Goal: Task Accomplishment & Management: Use online tool/utility

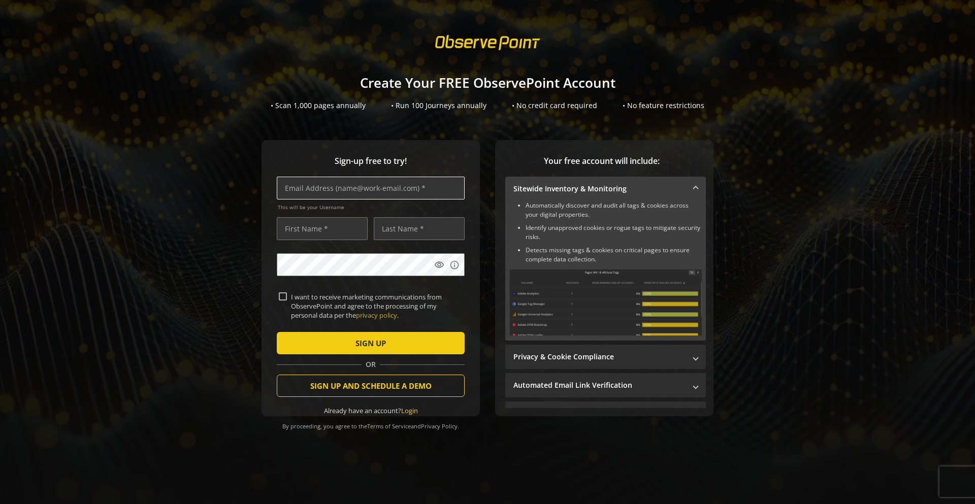
click at [323, 191] on input "text" at bounding box center [371, 188] width 188 height 23
type input "[EMAIL_ADDRESS][DOMAIN_NAME]"
type input "Sebastien"
type input "[PERSON_NAME]"
click at [359, 342] on span "SIGN UP" at bounding box center [371, 343] width 30 height 18
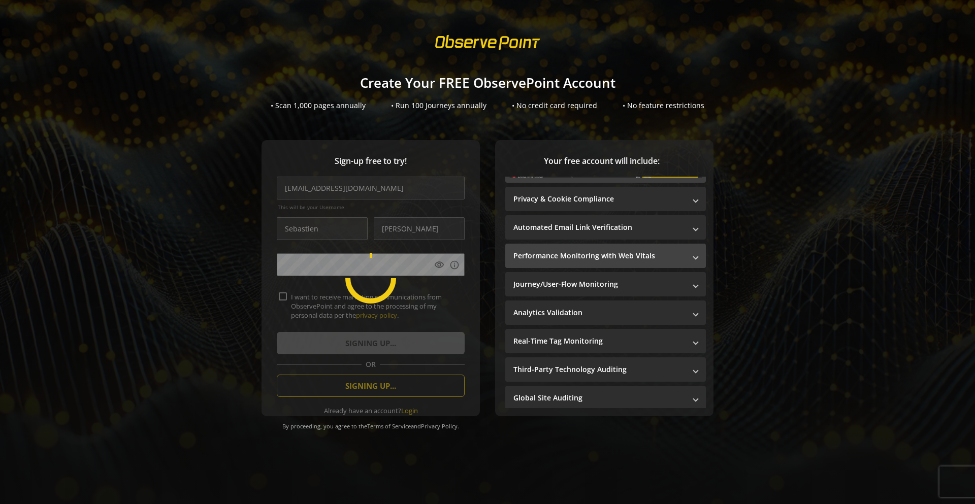
scroll to position [158, 0]
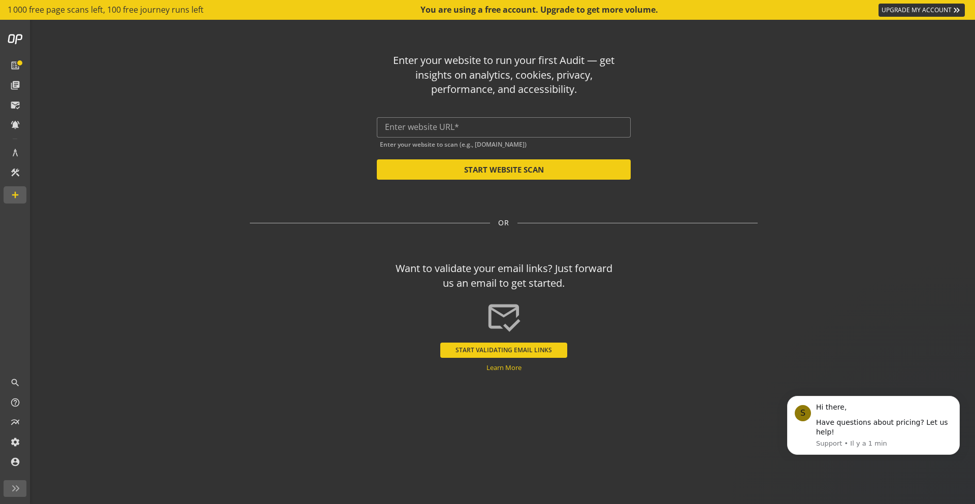
click at [880, 152] on op-start "Enter your website to run your first Audit — get insights on analytics, cookies…" at bounding box center [504, 262] width 943 height 485
click at [954, 398] on icon "Dismiss notification" at bounding box center [957, 400] width 6 height 6
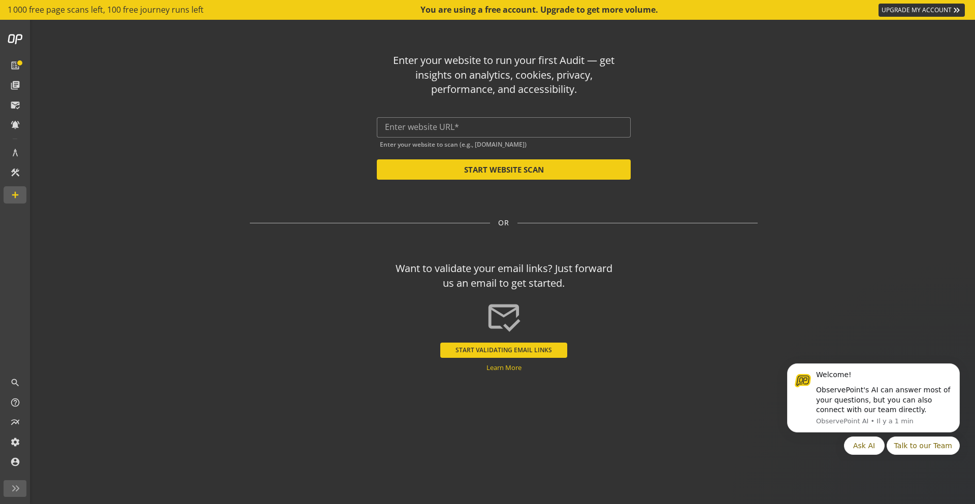
drag, startPoint x: 893, startPoint y: 110, endPoint x: 806, endPoint y: 102, distance: 87.8
click at [892, 110] on op-start "Enter your website to run your first Audit — get insights on analytics, cookies…" at bounding box center [504, 262] width 943 height 485
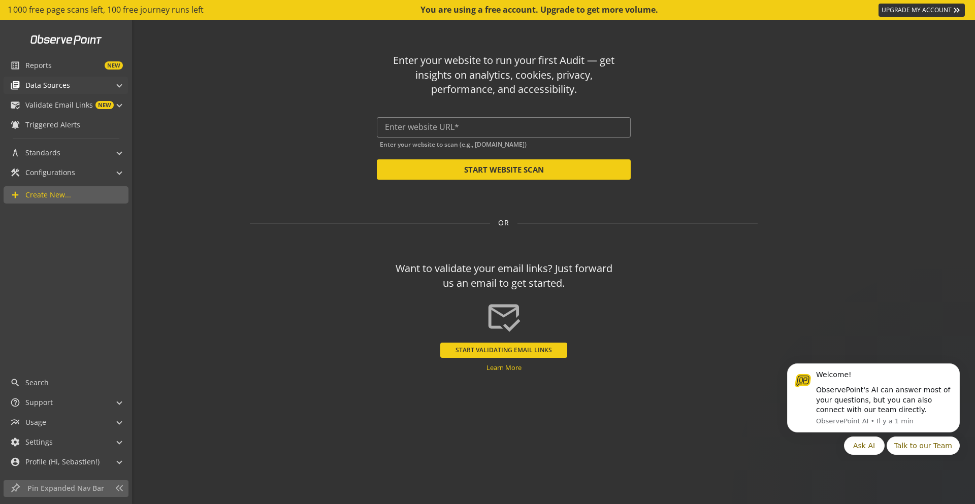
click at [45, 86] on span "Data Sources" at bounding box center [47, 85] width 45 height 10
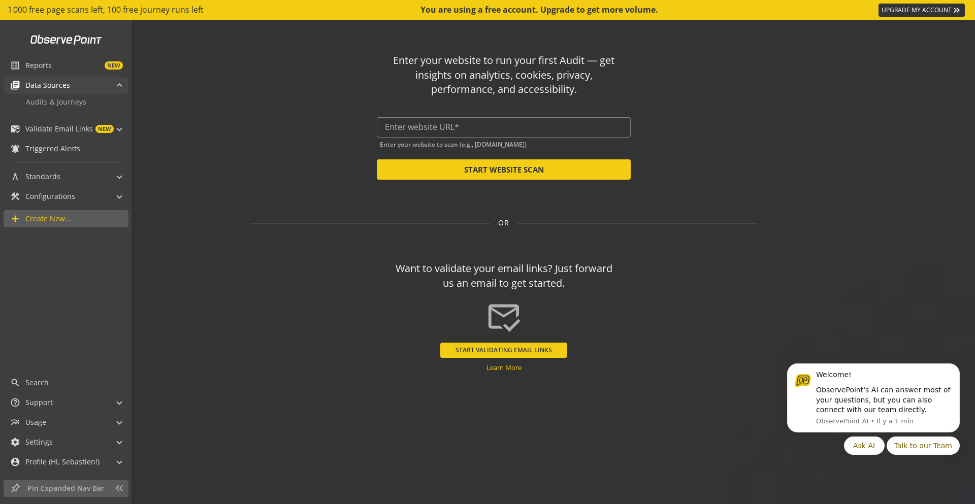
click at [45, 86] on span "Data Sources" at bounding box center [47, 85] width 45 height 10
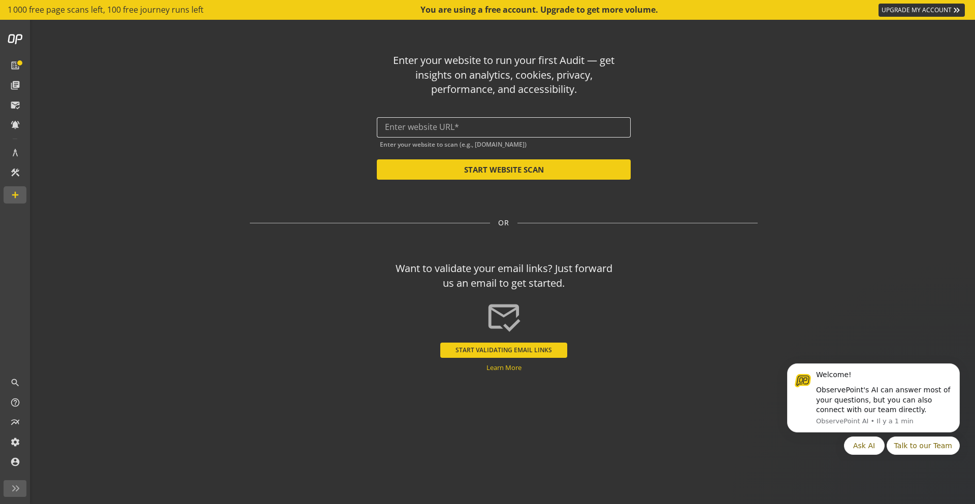
click at [502, 130] on input "text" at bounding box center [504, 127] width 238 height 10
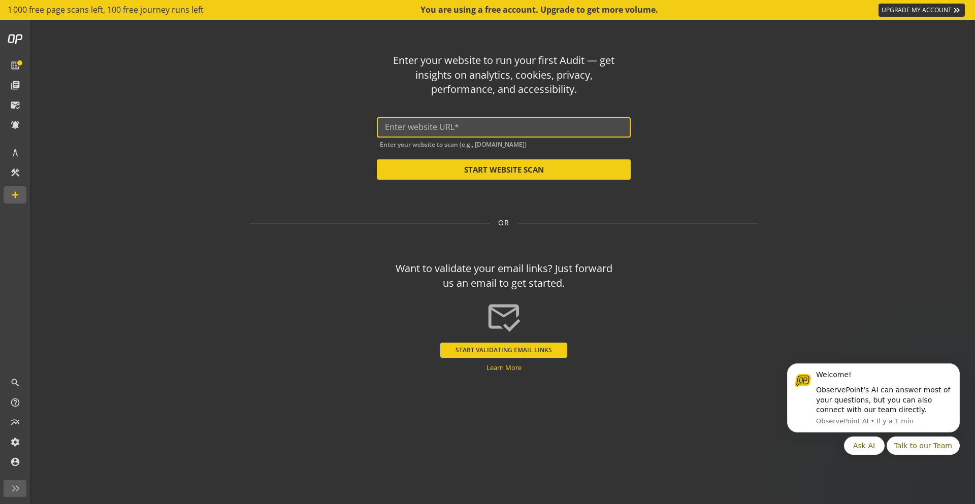
paste input "[DOMAIN_NAME]"
click at [492, 175] on button "START WEBSITE SCAN" at bounding box center [504, 169] width 254 height 20
type input "[URL][DOMAIN_NAME]"
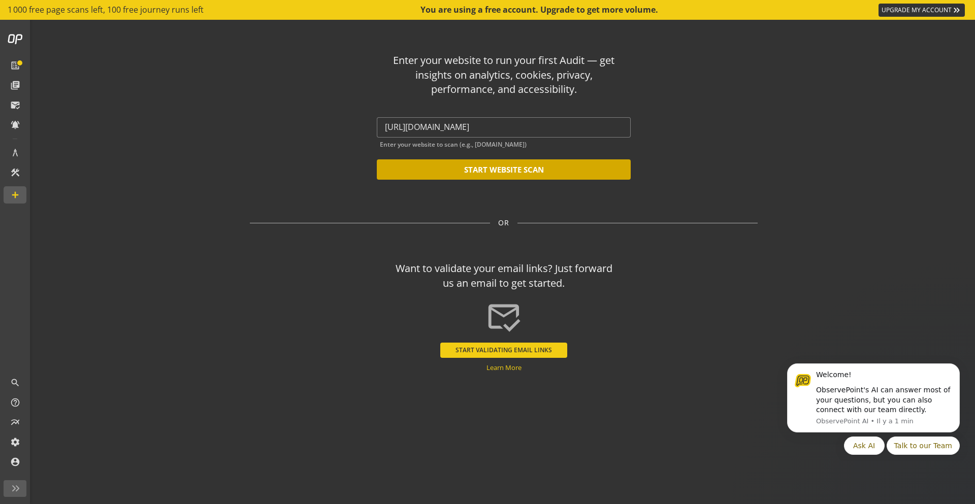
click at [478, 171] on button "START WEBSITE SCAN" at bounding box center [504, 169] width 254 height 20
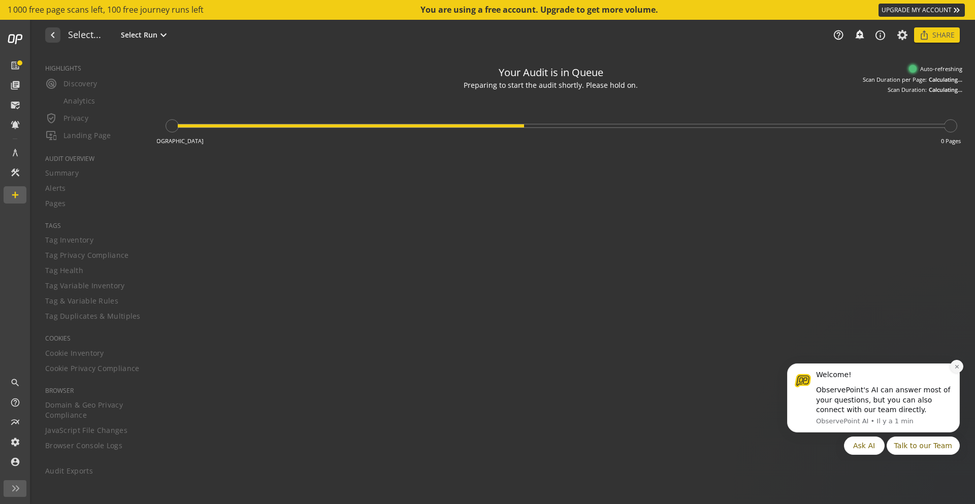
type textarea "Notes can include: -a description of what this audit is validating -changes in …"
click at [959, 369] on icon "Dismiss notification" at bounding box center [957, 367] width 6 height 6
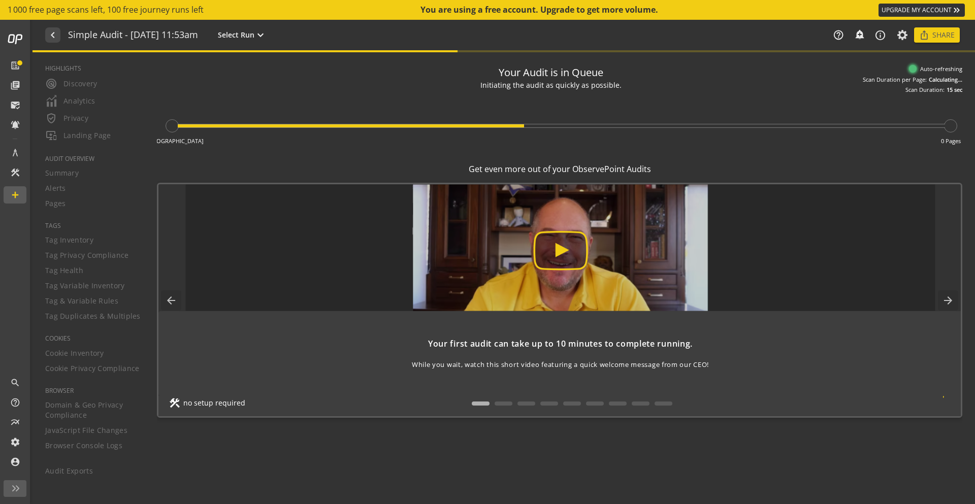
click at [257, 438] on div "Your Audit is in Queue Initiating the audit as quickly as possible. The audit i…" at bounding box center [560, 278] width 806 height 437
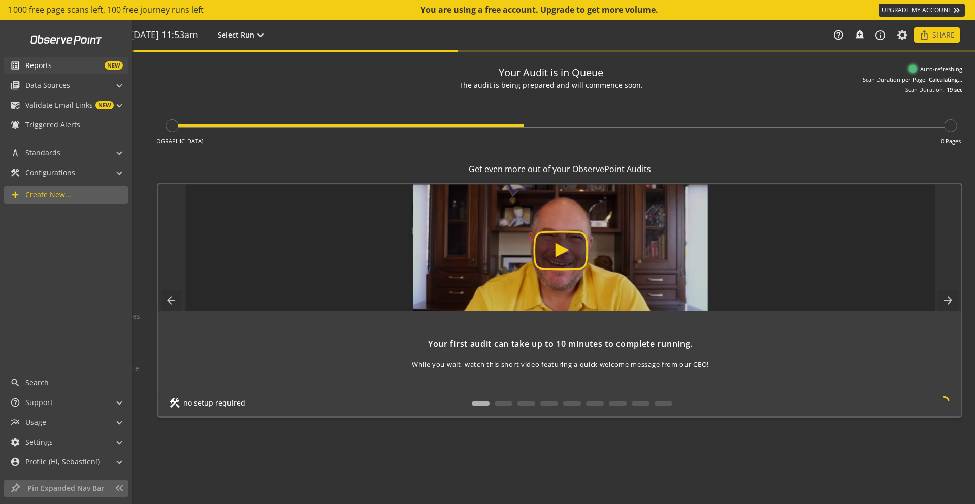
click at [29, 66] on span "Reports" at bounding box center [38, 65] width 26 height 10
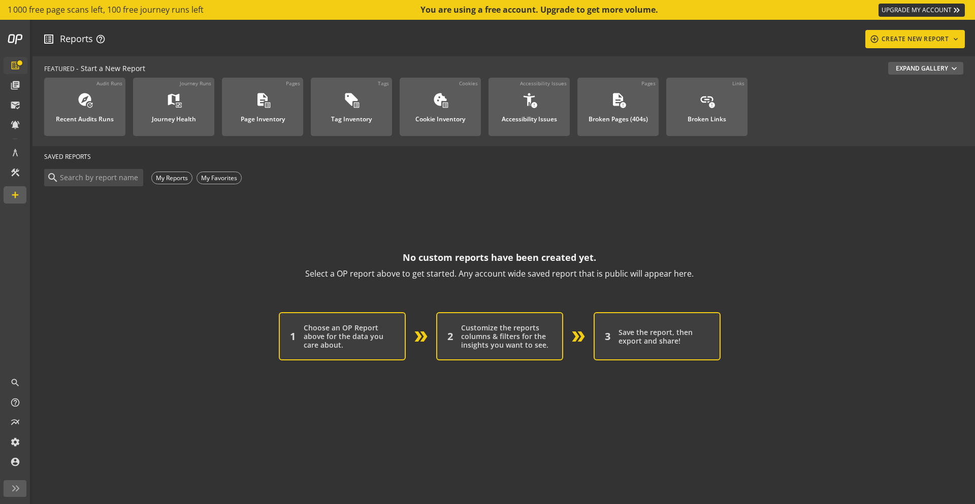
click at [185, 241] on op-account-reports-saved-reports-zero-state "No custom reports have been created yet. Select a OP report above to get starte…" at bounding box center [499, 274] width 911 height 172
click at [363, 104] on div "sell list_alt Tag Inventory" at bounding box center [351, 109] width 51 height 34
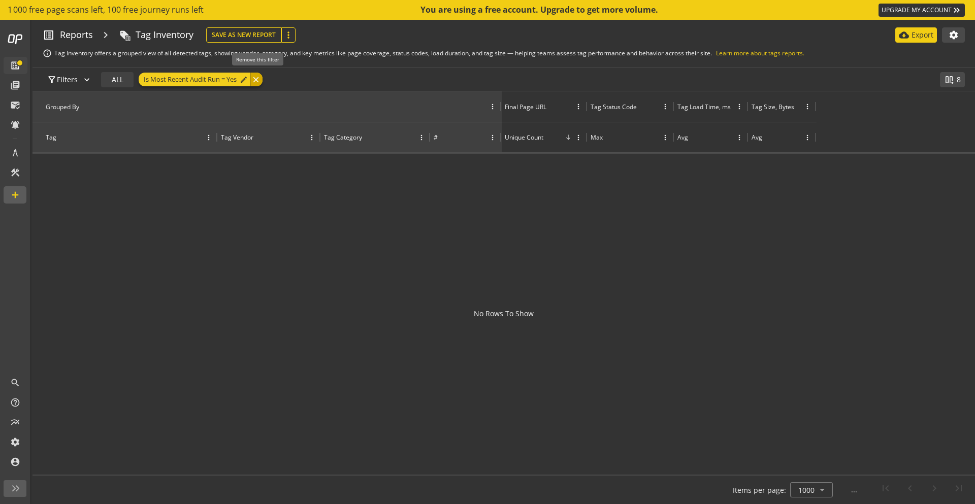
click at [259, 81] on div "close" at bounding box center [256, 80] width 13 height 14
click at [957, 76] on span "8" at bounding box center [959, 80] width 4 height 10
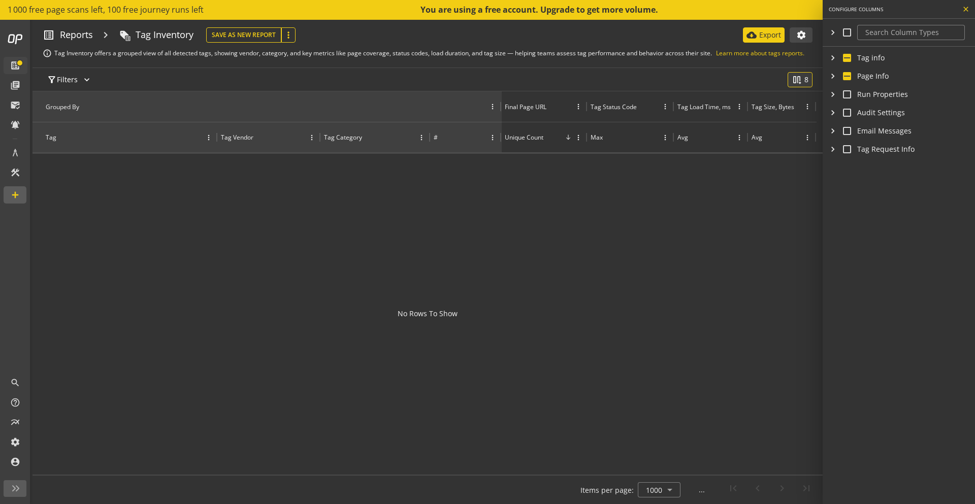
click at [966, 9] on mat-icon "close" at bounding box center [966, 9] width 8 height 10
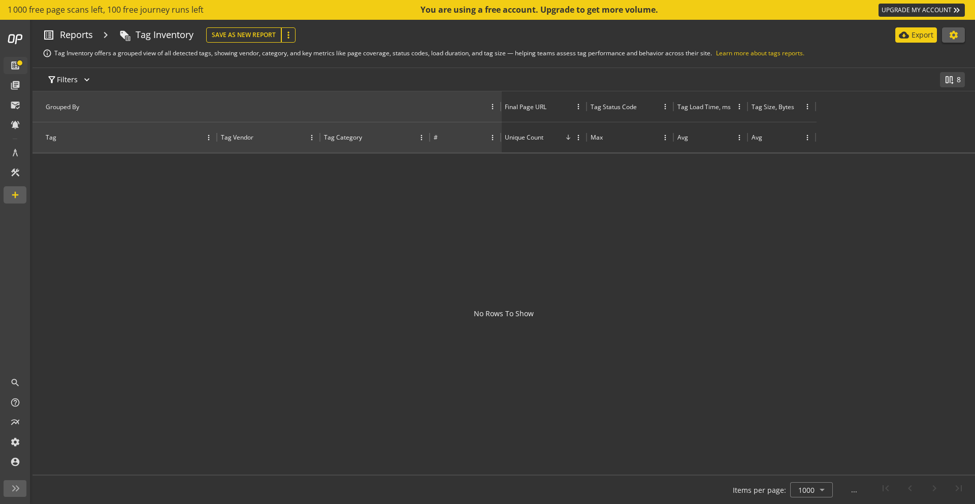
click at [957, 40] on span at bounding box center [954, 35] width 24 height 24
click at [749, 220] on div at bounding box center [487, 252] width 975 height 504
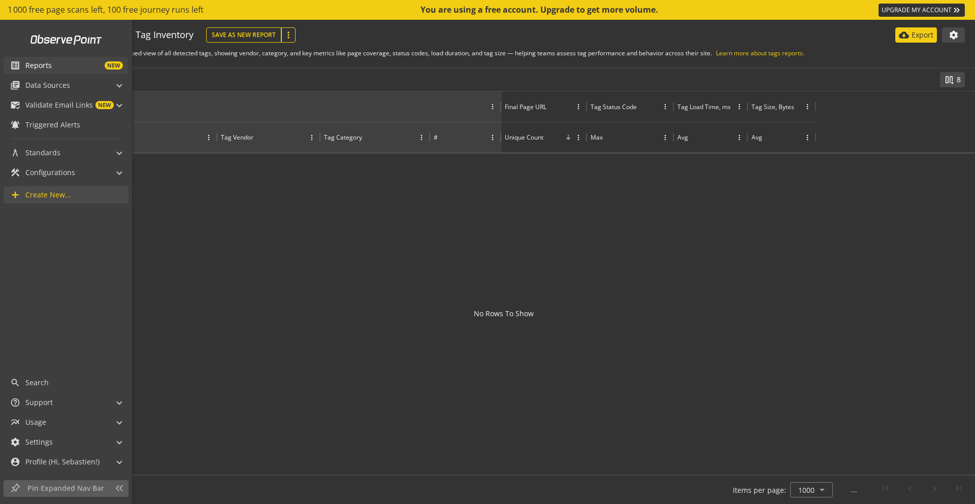
click at [51, 198] on span "Create New..." at bounding box center [48, 195] width 46 height 10
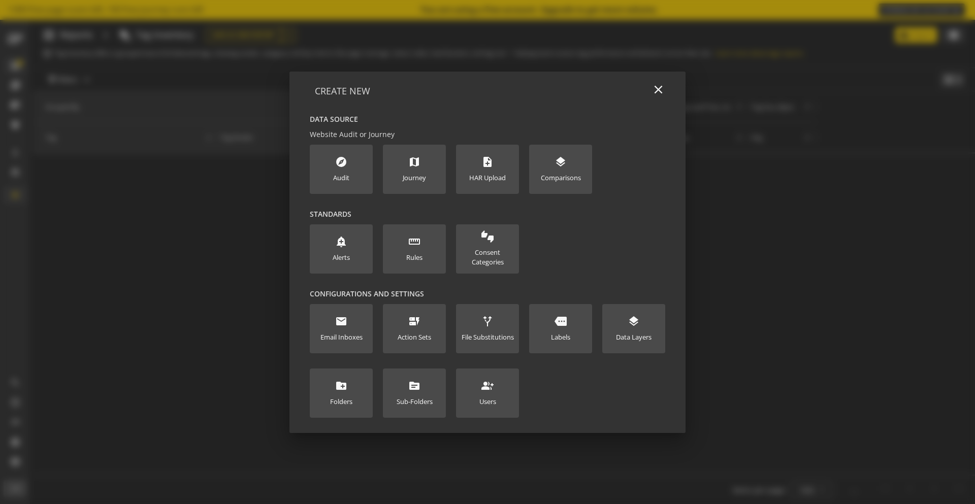
click at [65, 178] on div at bounding box center [487, 252] width 975 height 504
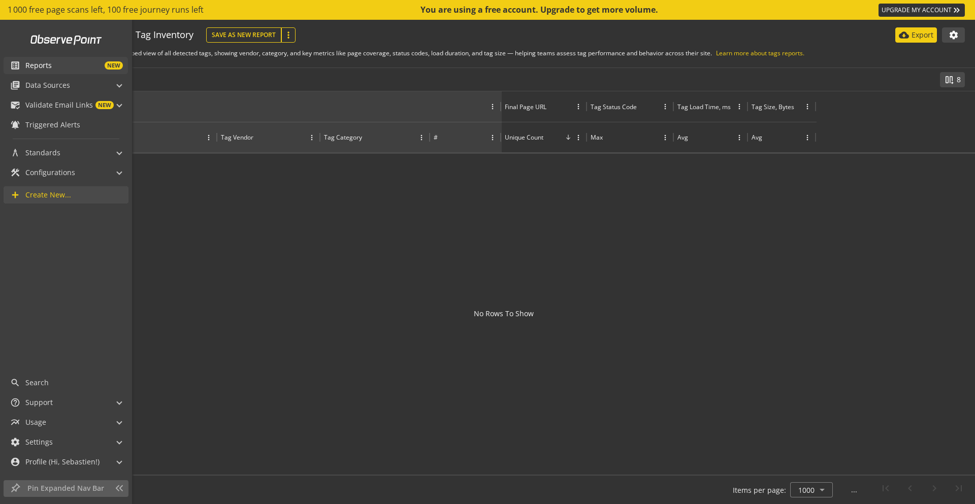
click at [17, 194] on mat-icon "add" at bounding box center [15, 195] width 10 height 10
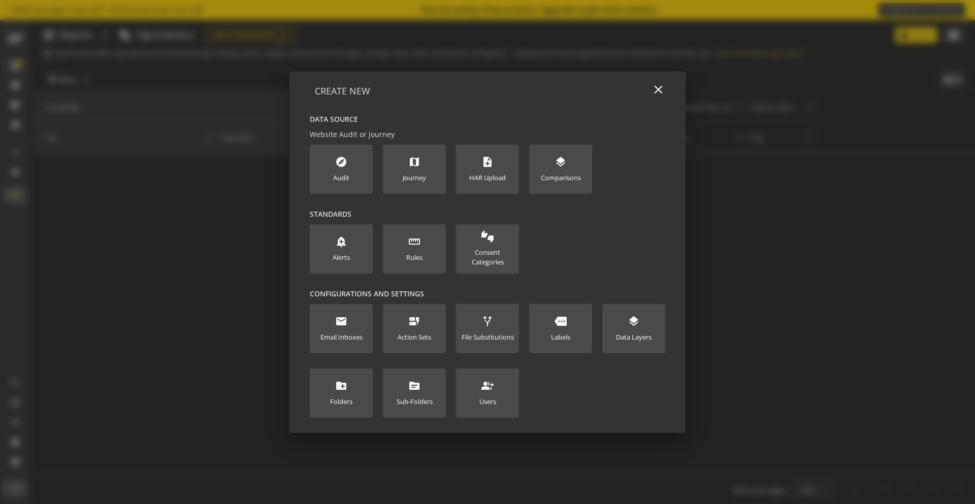
click at [591, 231] on div "add_alert Alerts straighten Rules thumbs_up_down Consent Categories" at bounding box center [488, 249] width 356 height 49
click at [577, 328] on new-data-option "more Labels" at bounding box center [560, 328] width 63 height 49
click at [660, 90] on mat-icon "close" at bounding box center [659, 90] width 14 height 14
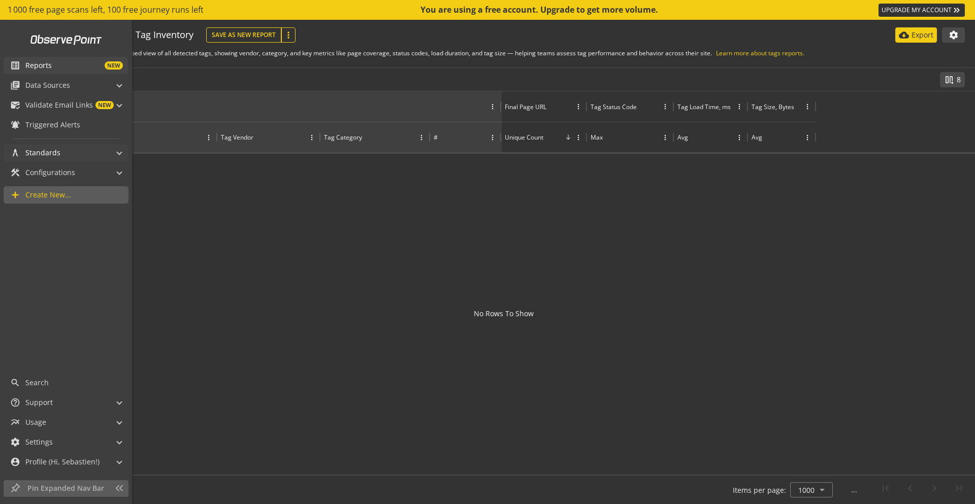
click at [42, 152] on span "Standards" at bounding box center [42, 153] width 35 height 10
click at [66, 224] on span "Configurations" at bounding box center [50, 228] width 50 height 10
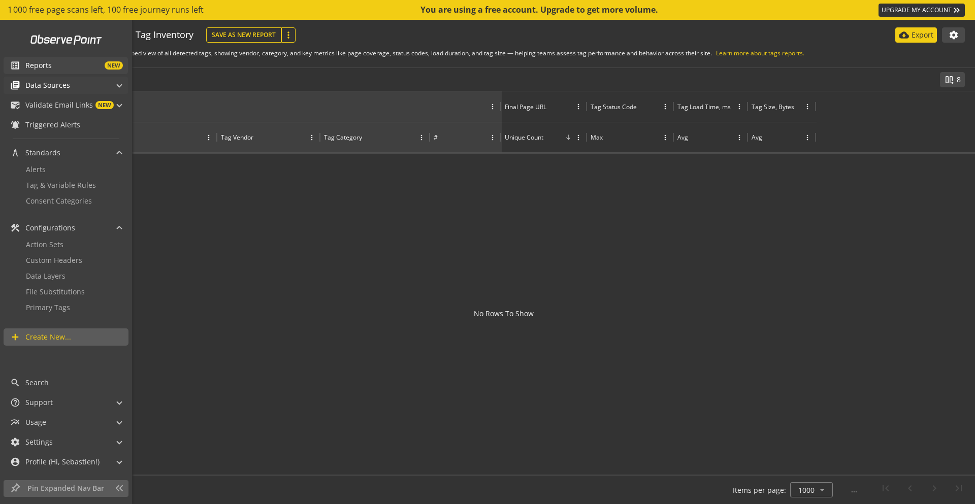
click at [51, 83] on span "Data Sources" at bounding box center [47, 85] width 45 height 10
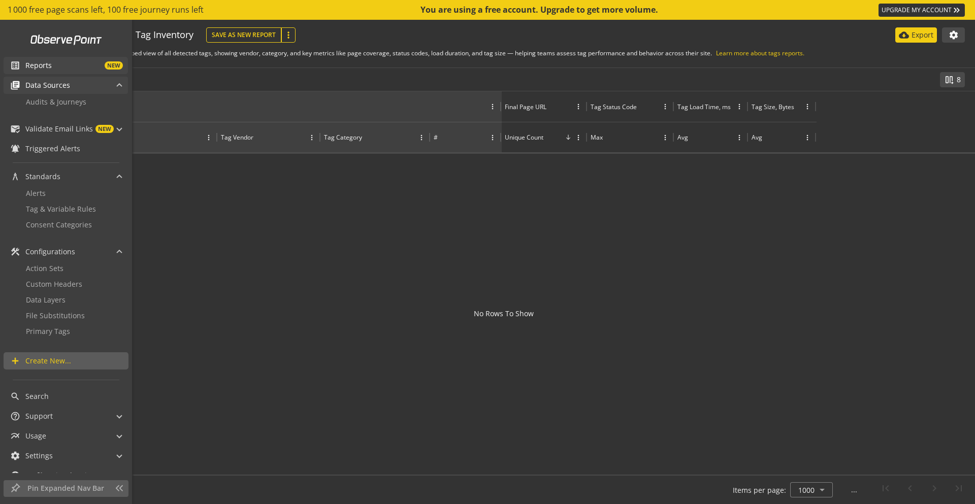
scroll to position [3, 0]
click at [51, 83] on span "Data Sources" at bounding box center [47, 83] width 45 height 10
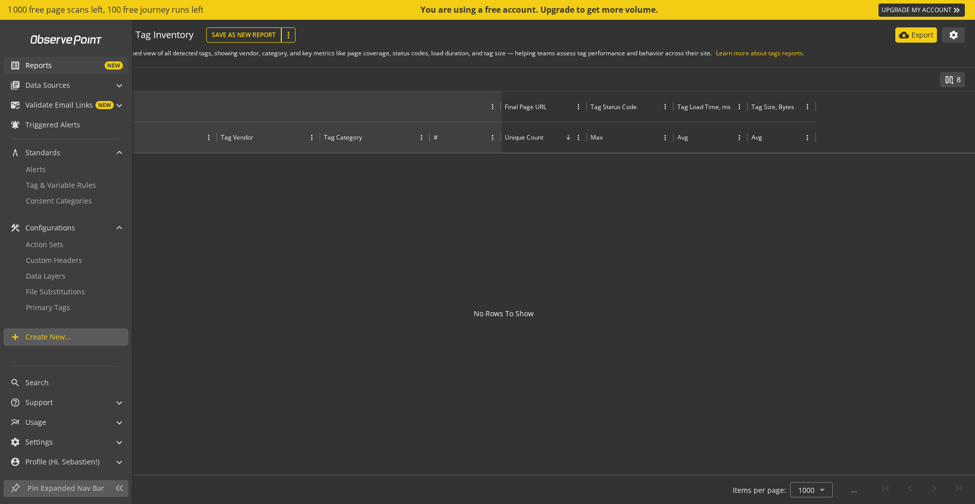
scroll to position [0, 0]
click at [39, 57] on link "list_alt Reports NEW" at bounding box center [66, 65] width 124 height 17
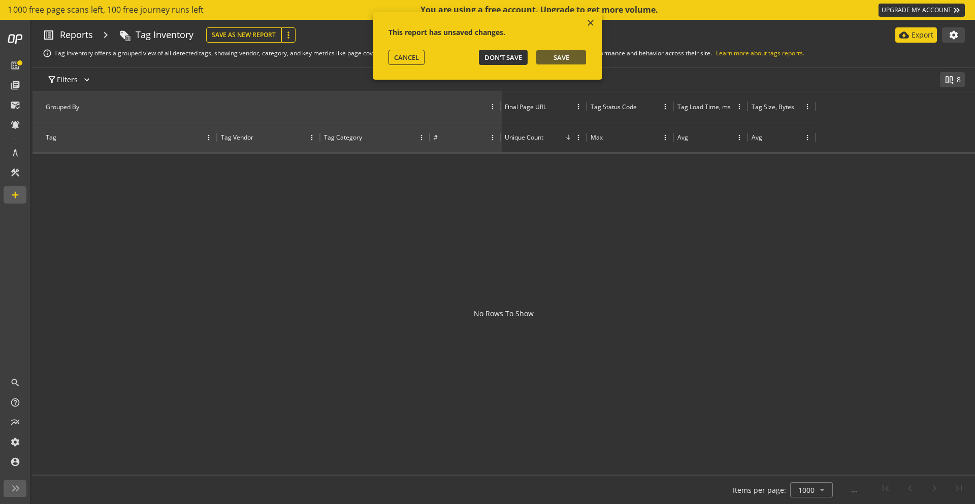
click at [502, 53] on span "Don't Save" at bounding box center [504, 57] width 38 height 9
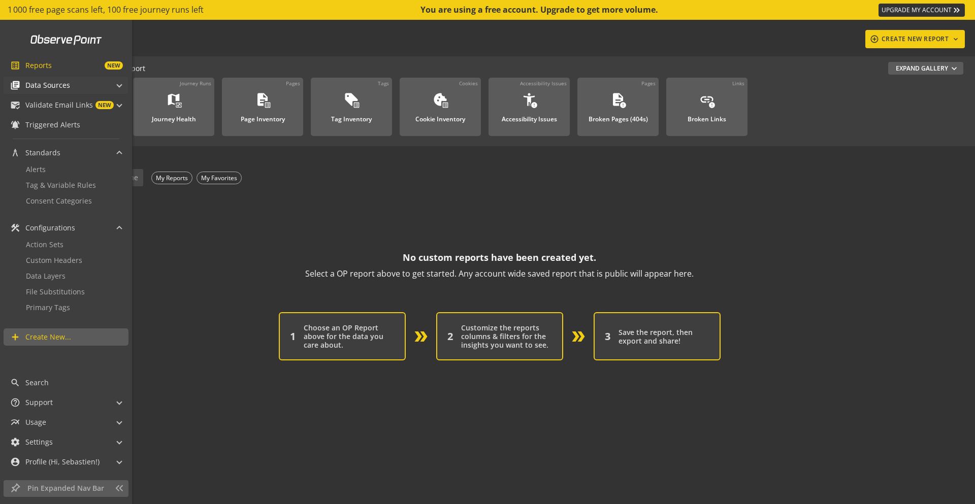
click at [32, 88] on span "Data Sources" at bounding box center [47, 85] width 45 height 10
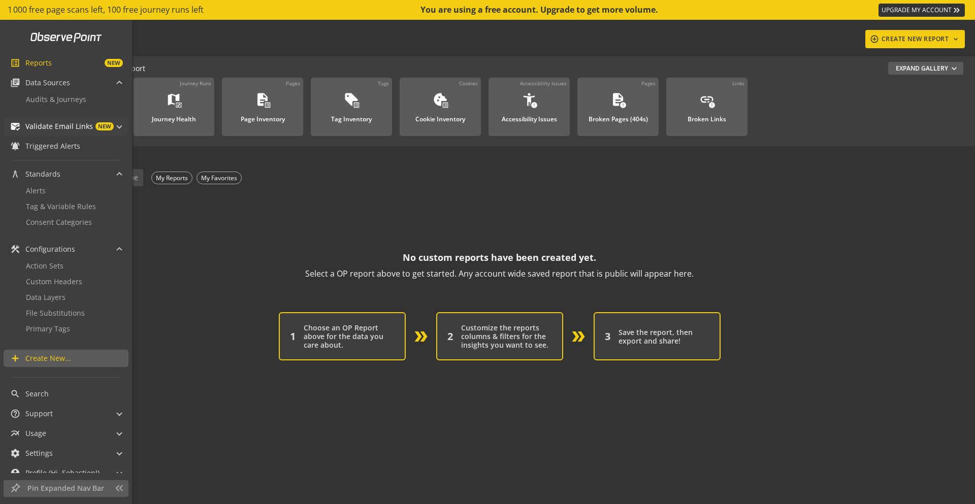
click at [51, 121] on span "Validate Email Links" at bounding box center [59, 126] width 68 height 10
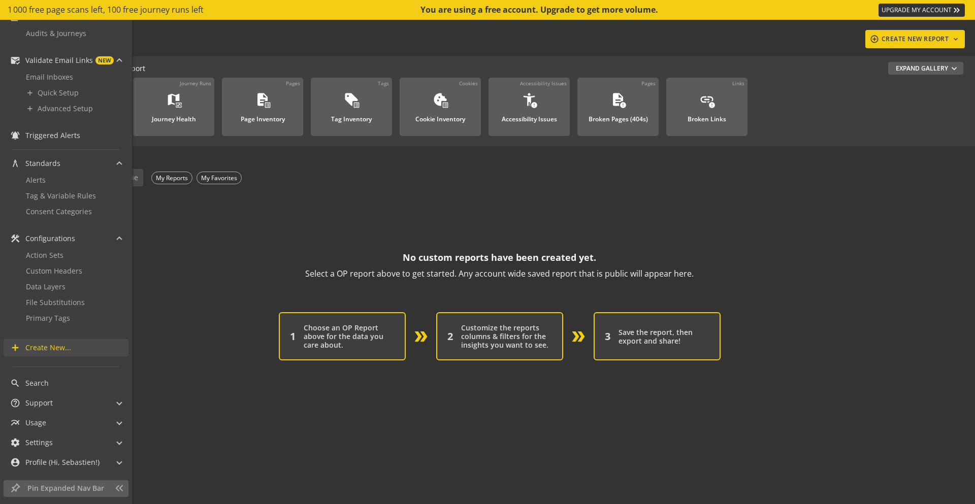
scroll to position [69, 0]
click at [37, 345] on span "Create New..." at bounding box center [48, 347] width 46 height 10
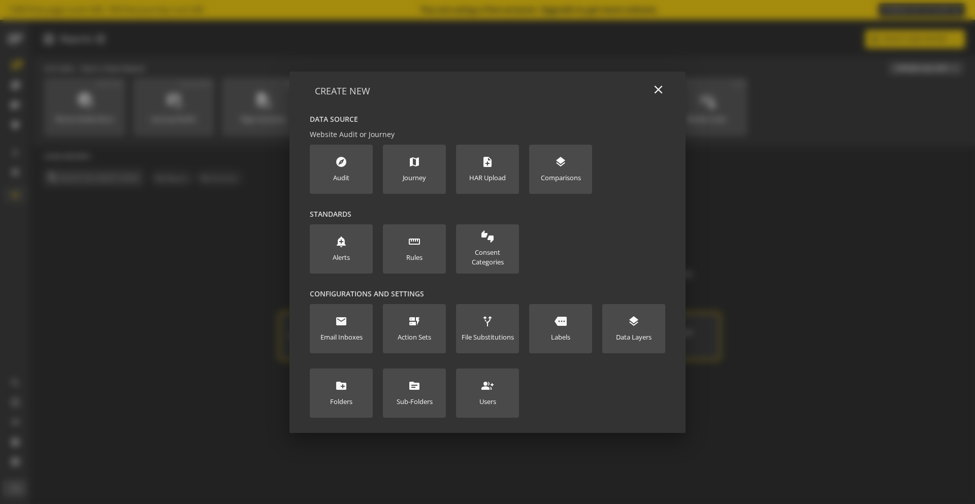
scroll to position [0, 0]
click at [98, 311] on div at bounding box center [487, 252] width 975 height 504
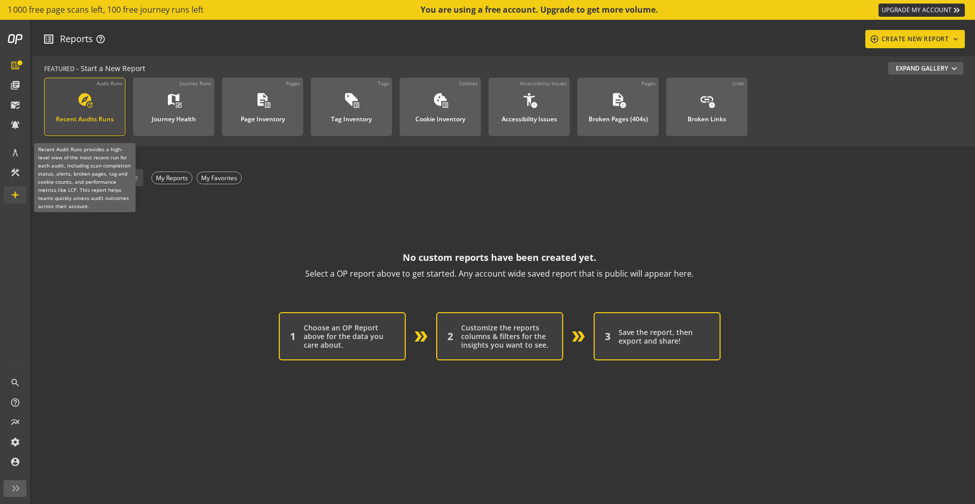
click at [75, 105] on div "explore update Recent Audits Runs" at bounding box center [85, 109] width 68 height 34
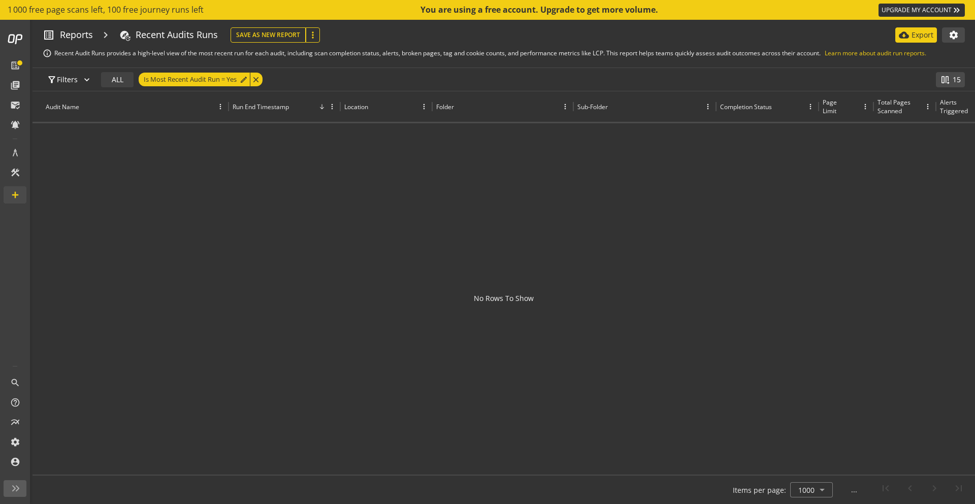
drag, startPoint x: 269, startPoint y: 203, endPoint x: 268, endPoint y: 180, distance: 22.9
click at [269, 202] on div at bounding box center [504, 296] width 943 height 346
click at [259, 82] on div "close" at bounding box center [256, 80] width 13 height 14
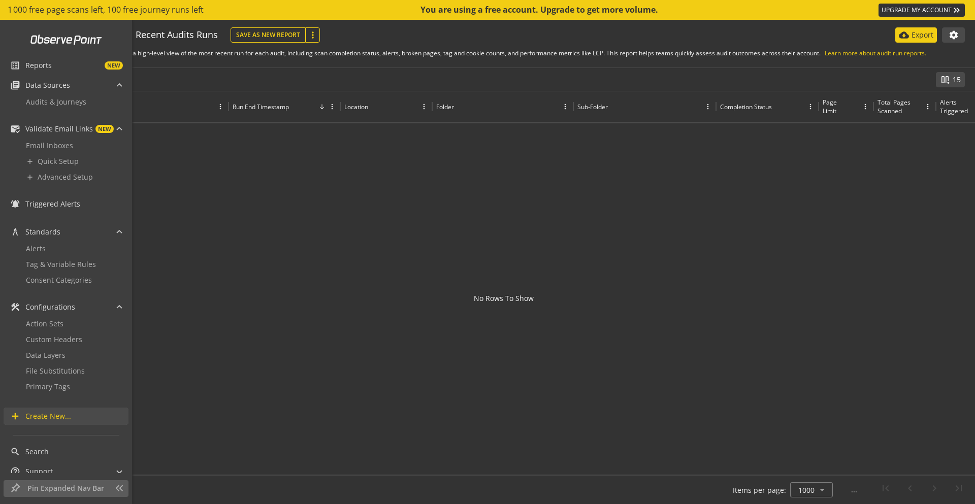
click at [53, 418] on span "Create New..." at bounding box center [48, 416] width 46 height 10
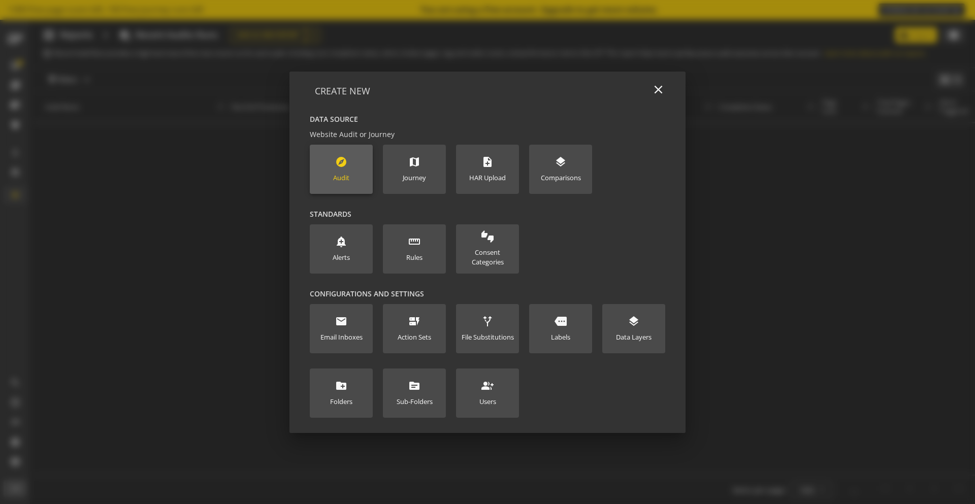
click at [352, 180] on new-data-option "explore Audit" at bounding box center [341, 169] width 63 height 49
click at [347, 167] on div "explore Audit" at bounding box center [341, 169] width 16 height 27
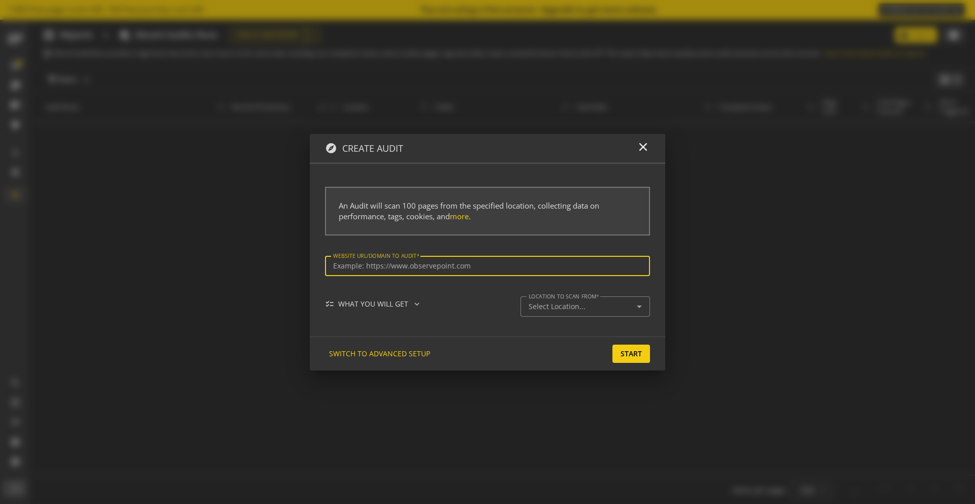
click at [437, 261] on div at bounding box center [487, 266] width 309 height 20
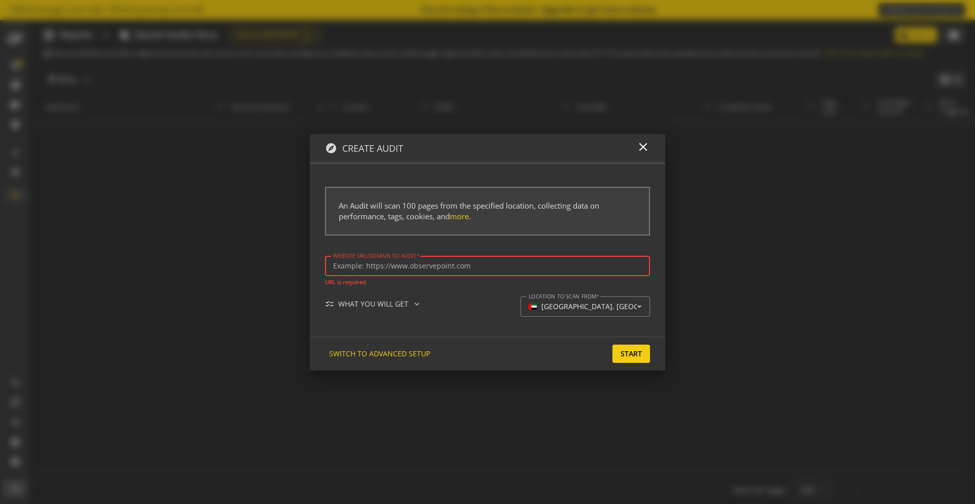
click at [444, 269] on input "Website url/domain to Audit" at bounding box center [487, 266] width 309 height 9
paste input "[DOMAIN_NAME]"
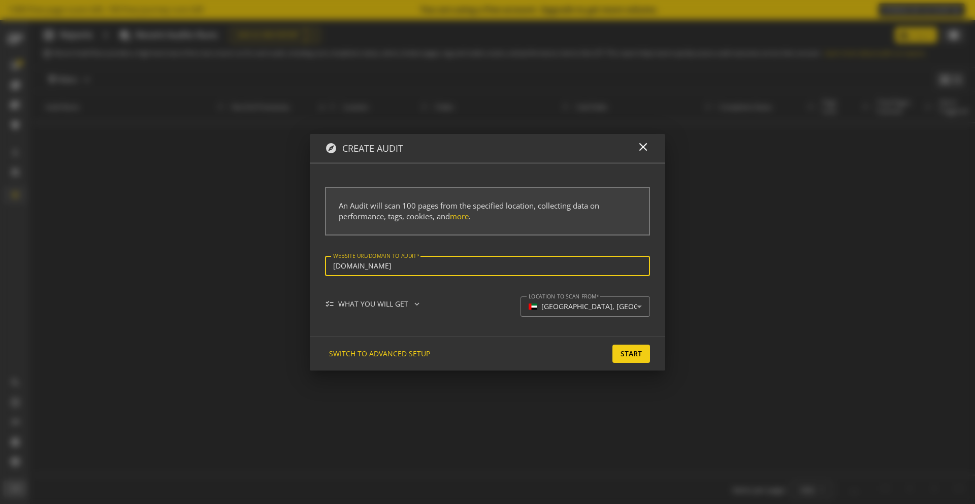
type input "[URL][DOMAIN_NAME]"
click at [477, 293] on form "Website url/domain to Audit [URL][DOMAIN_NAME] checklist WHAT YOU WILL GET expa…" at bounding box center [487, 293] width 325 height 74
click at [578, 307] on div "[GEOGRAPHIC_DATA], [GEOGRAPHIC_DATA]" at bounding box center [614, 307] width 146 height 9
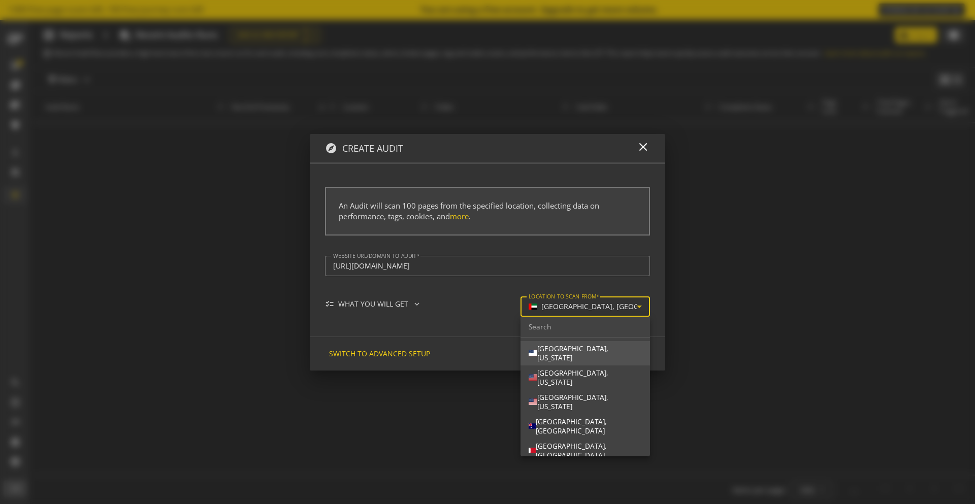
click at [611, 358] on div "[GEOGRAPHIC_DATA], [US_STATE]" at bounding box center [589, 353] width 105 height 18
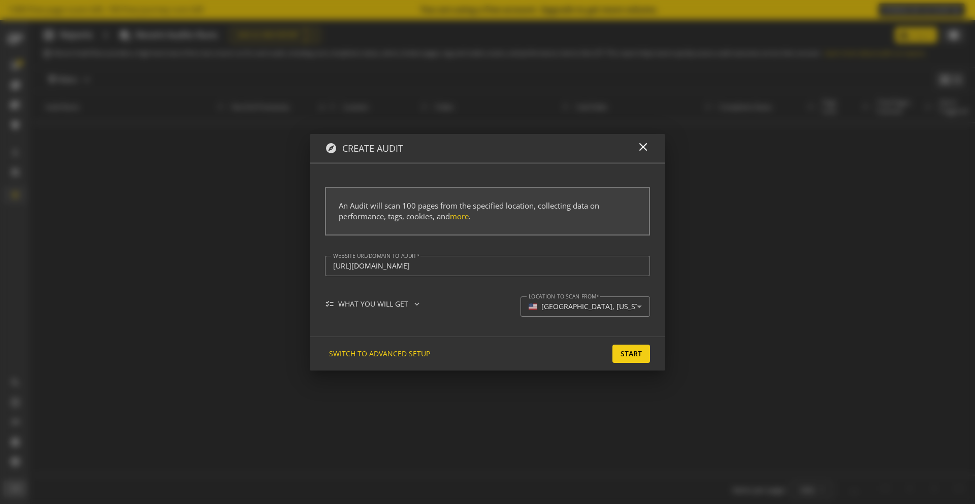
drag, startPoint x: 541, startPoint y: 329, endPoint x: 596, endPoint y: 340, distance: 56.1
click at [544, 330] on div "An Audit will scan 100 pages from the specified location, collecting data on pe…" at bounding box center [488, 248] width 356 height 169
click at [632, 358] on span "Start" at bounding box center [631, 354] width 21 height 18
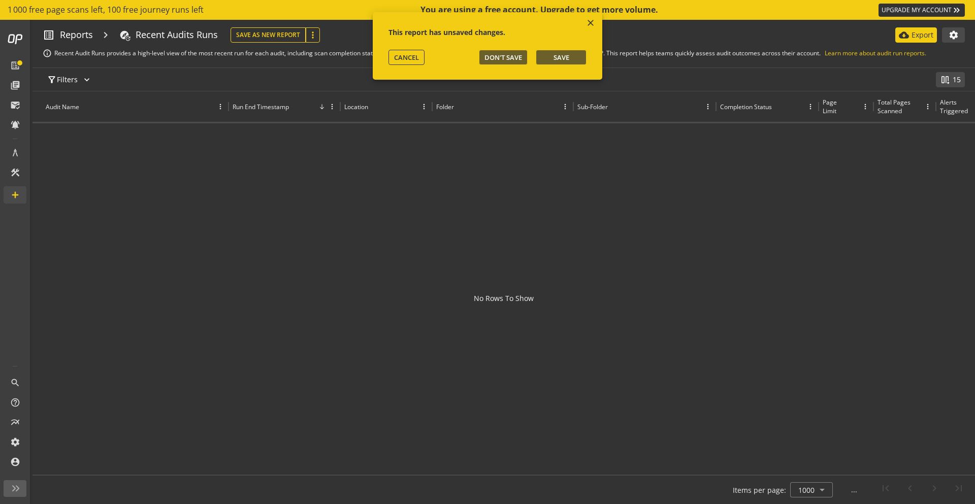
click at [582, 68] on div "close This report has unsaved changes. CANCEL Don't Save Save" at bounding box center [487, 45] width 213 height 53
click at [568, 57] on span "Save" at bounding box center [562, 57] width 16 height 9
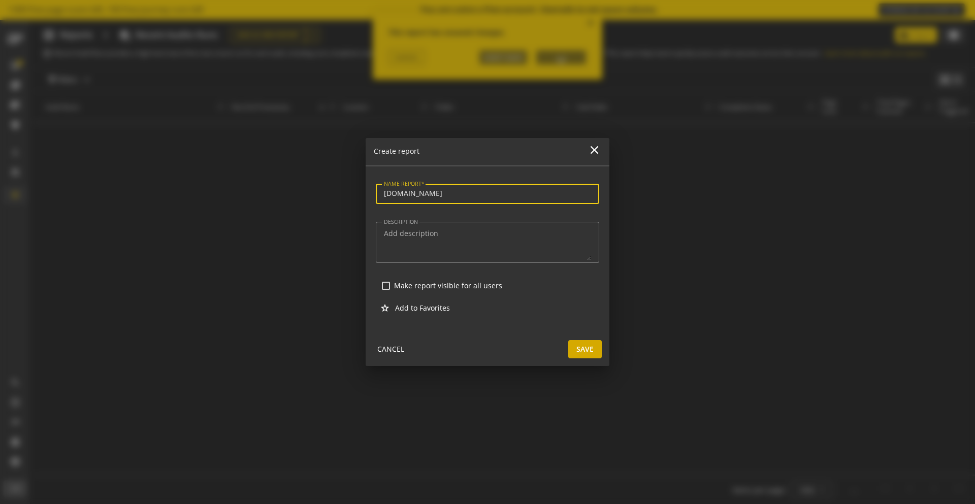
type input "[DOMAIN_NAME]"
click at [586, 352] on span "Save" at bounding box center [585, 349] width 17 height 18
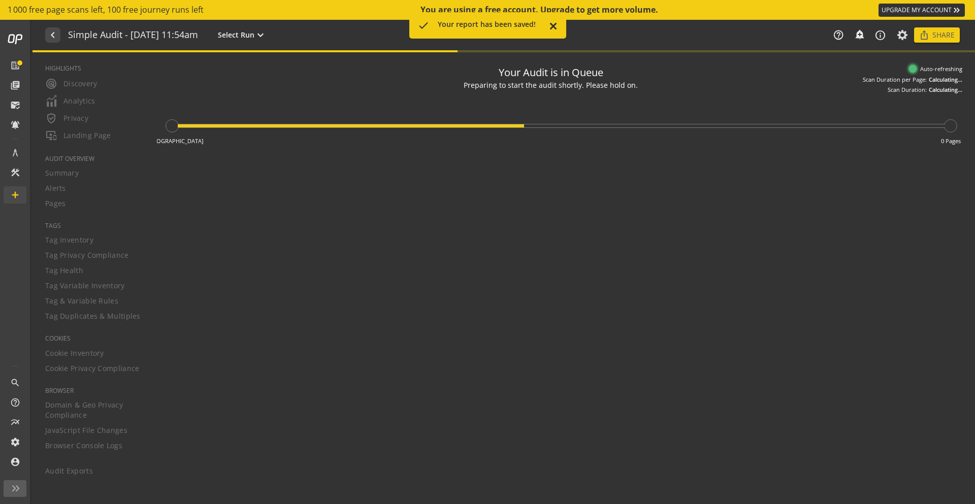
type textarea "Notes can include: -a description of what this audit is validating -changes in …"
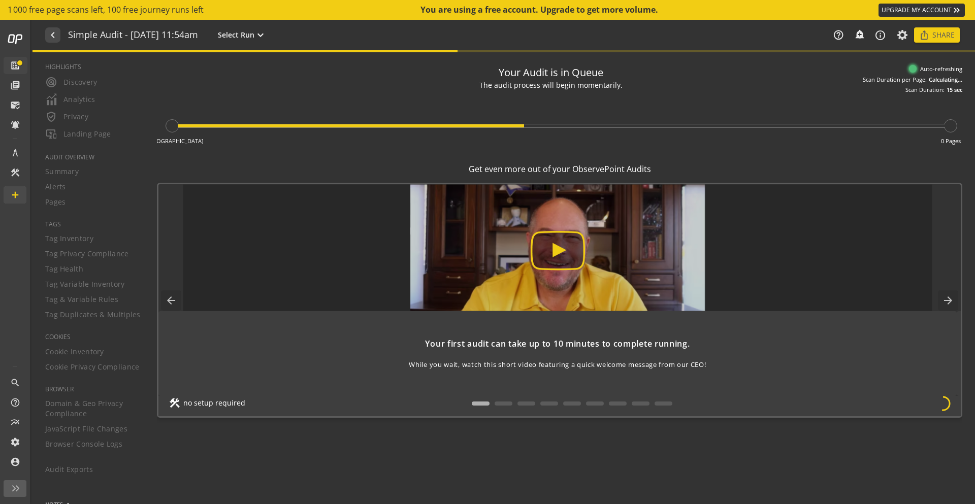
scroll to position [2, 0]
click at [58, 33] on button "navigate_before" at bounding box center [52, 34] width 15 height 15
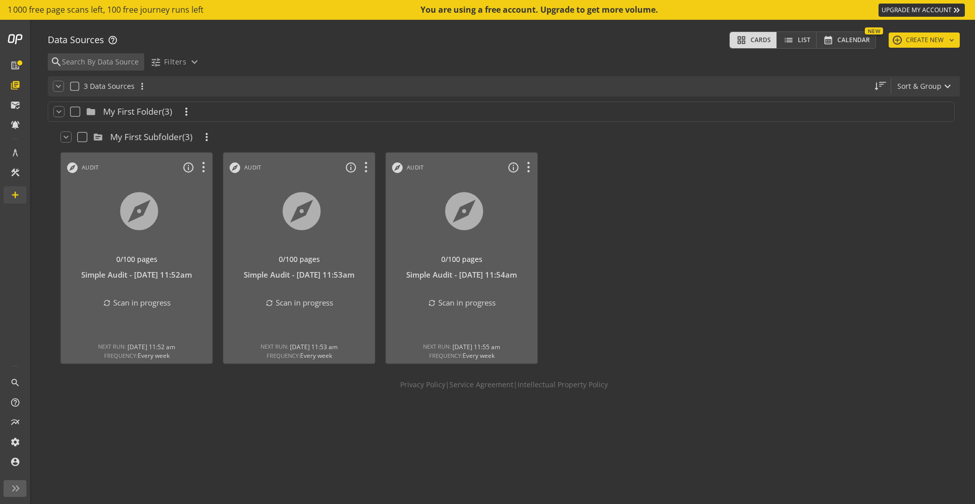
click at [623, 262] on div at bounding box center [624, 258] width 163 height 222
click at [463, 230] on div at bounding box center [461, 223] width 159 height 85
click at [592, 257] on div at bounding box center [624, 257] width 163 height 222
click at [204, 164] on icon at bounding box center [204, 167] width 18 height 13
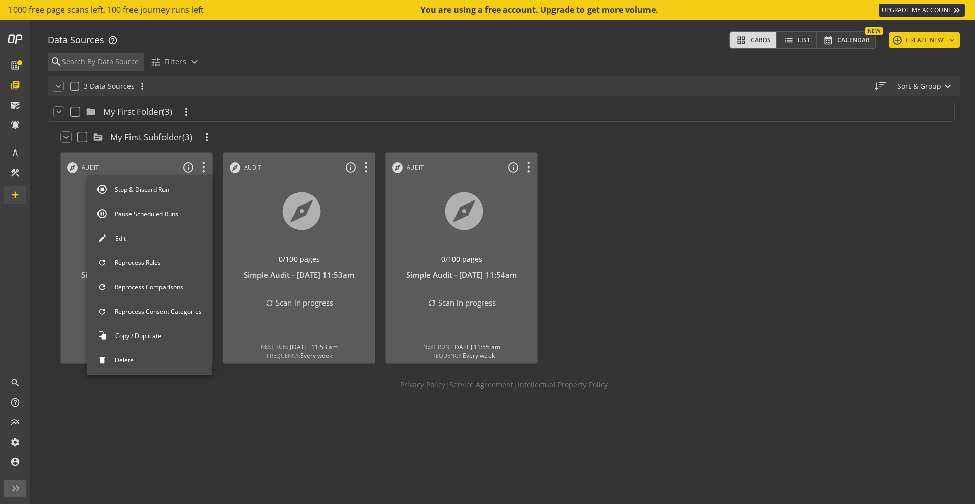
click at [146, 357] on button "Delete" at bounding box center [149, 360] width 125 height 21
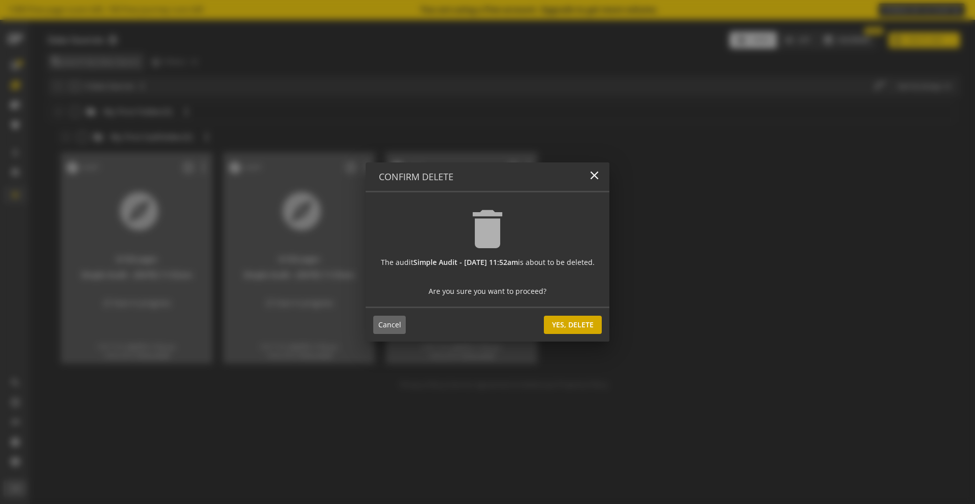
click at [594, 327] on span "Yes, Delete" at bounding box center [573, 325] width 42 height 18
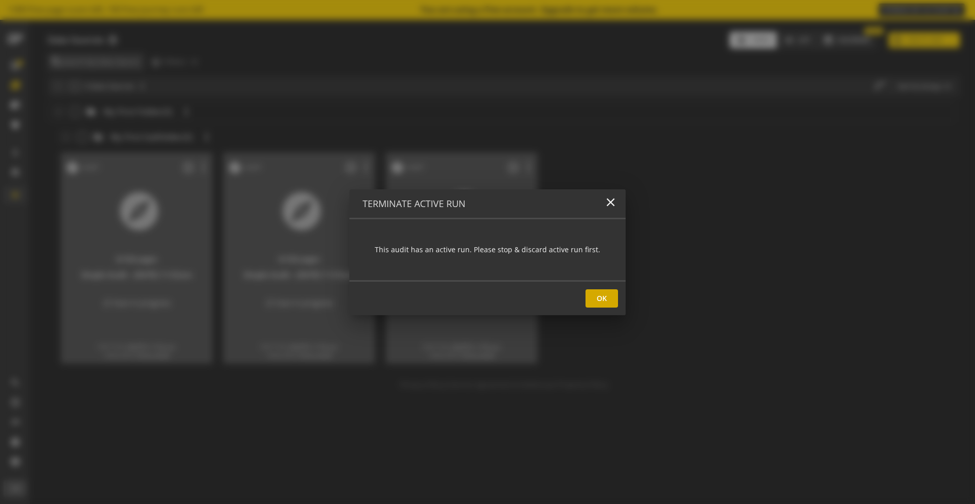
click at [597, 301] on span "Ok" at bounding box center [602, 299] width 10 height 18
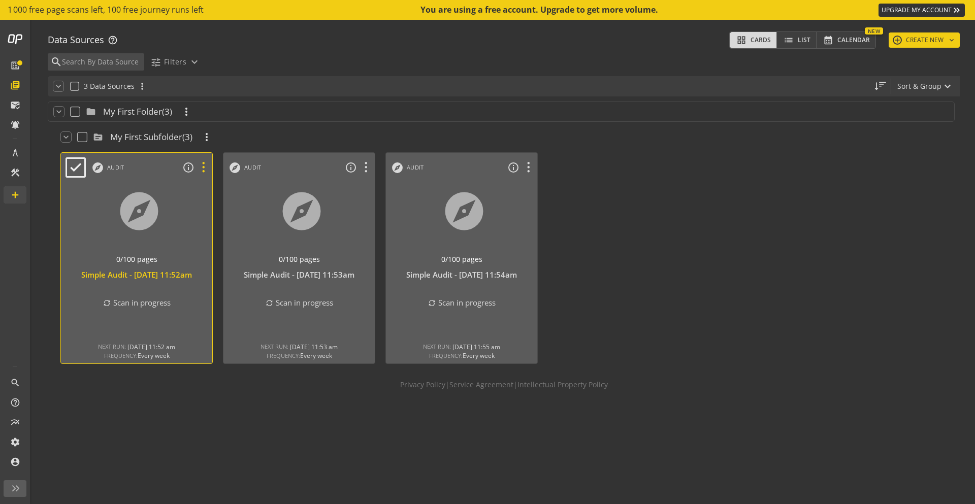
click at [207, 166] on icon at bounding box center [204, 167] width 18 height 13
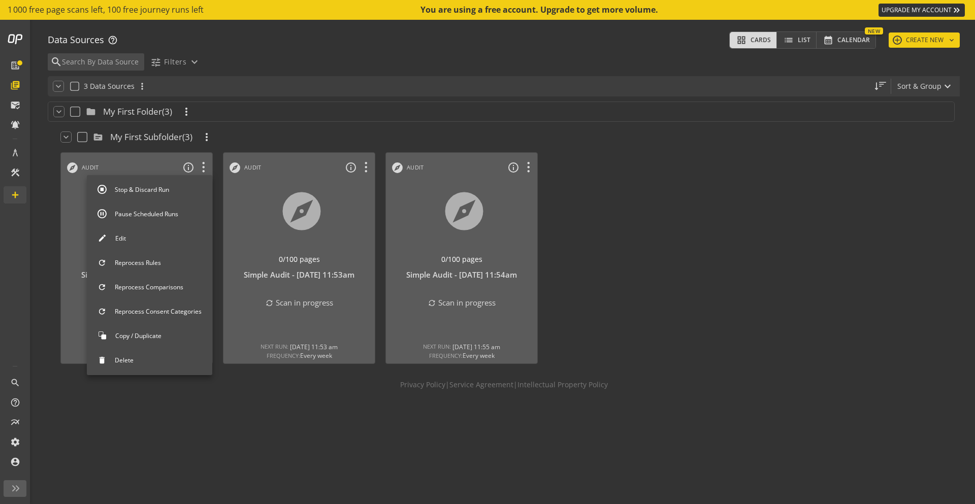
click at [174, 192] on button "Stop & Discard Run" at bounding box center [149, 189] width 125 height 21
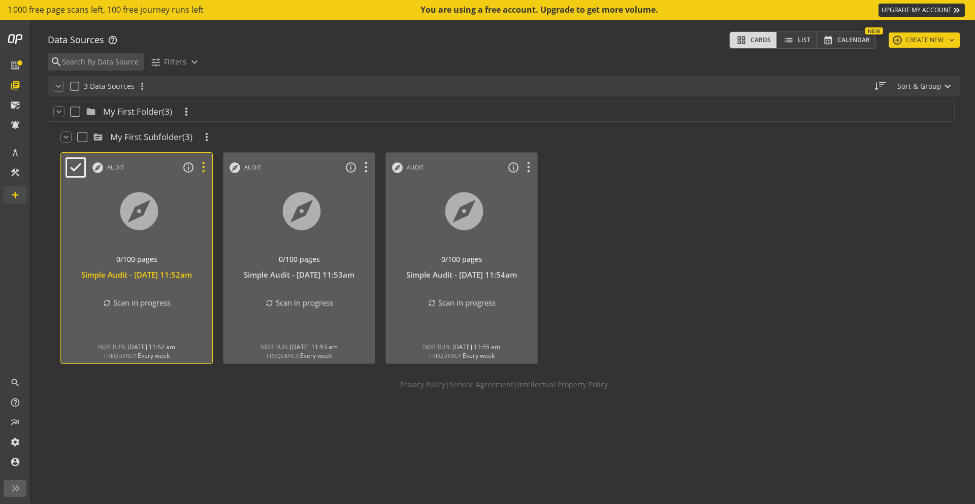
click at [203, 166] on icon at bounding box center [204, 167] width 18 height 13
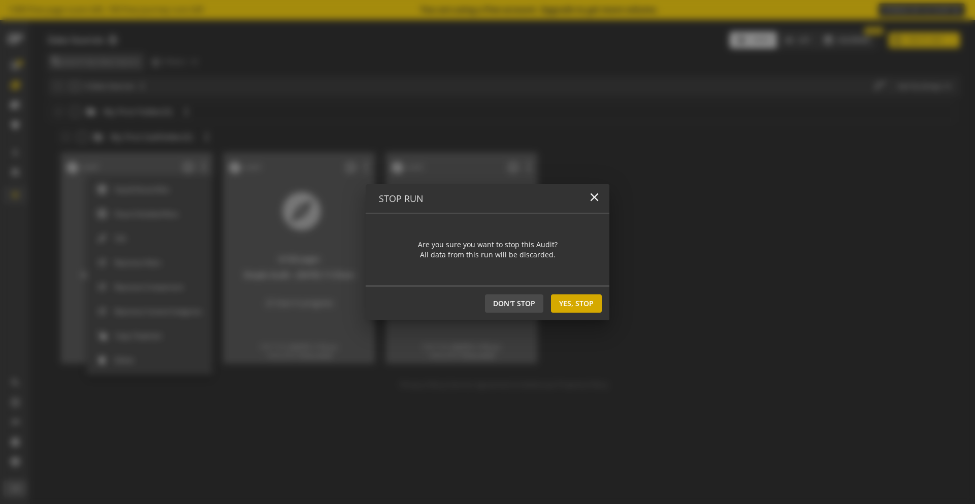
click at [595, 299] on span at bounding box center [576, 304] width 51 height 24
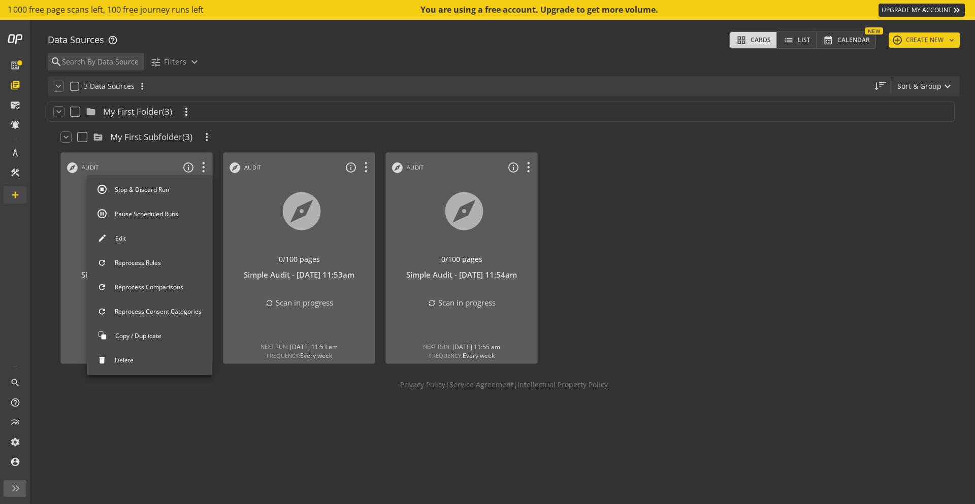
click at [260, 135] on div at bounding box center [487, 252] width 975 height 504
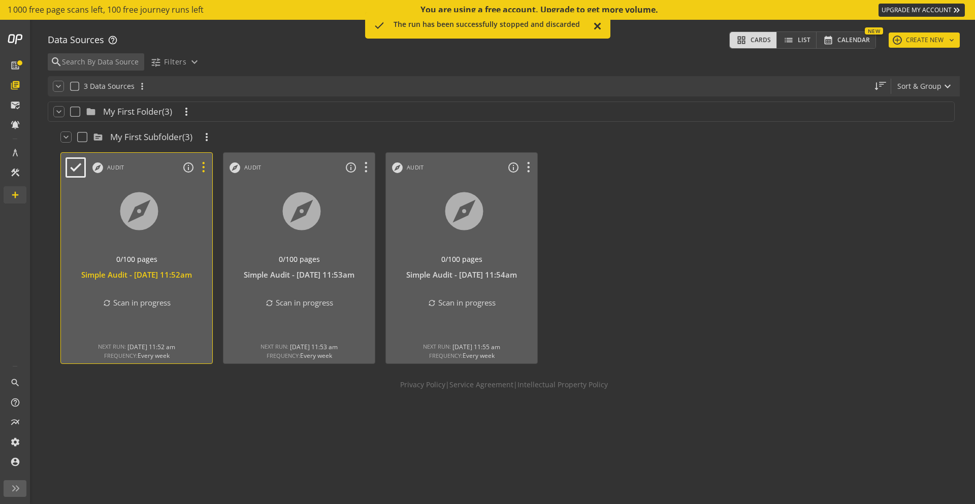
click at [203, 167] on icon at bounding box center [204, 167] width 18 height 13
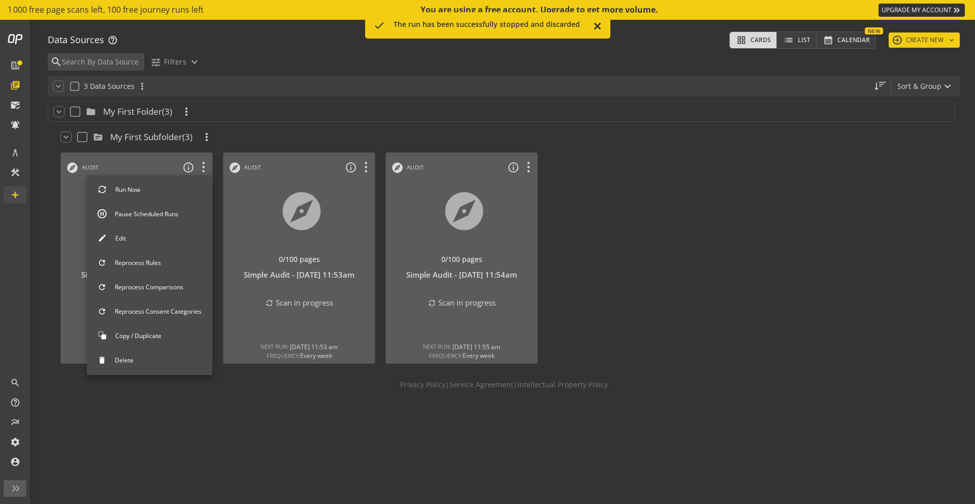
click at [121, 360] on button "Delete" at bounding box center [149, 360] width 125 height 21
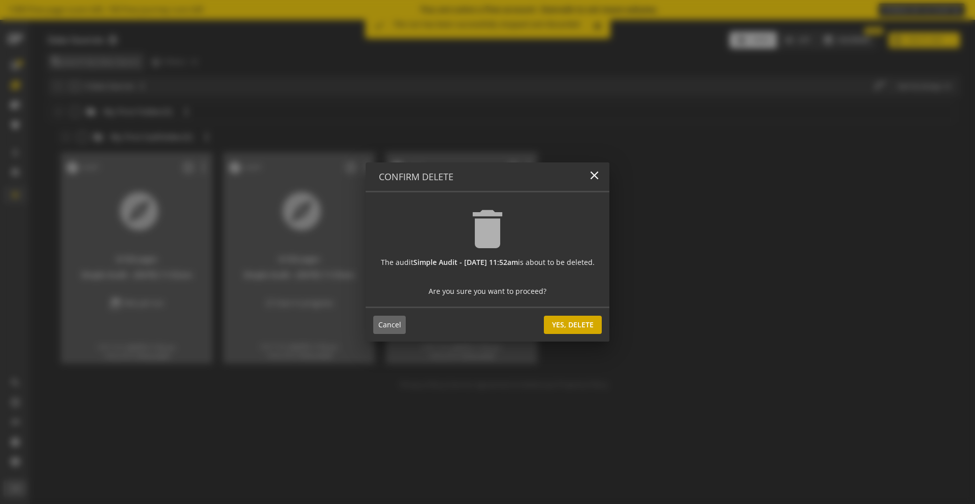
click at [586, 324] on span "Yes, Delete" at bounding box center [573, 325] width 42 height 18
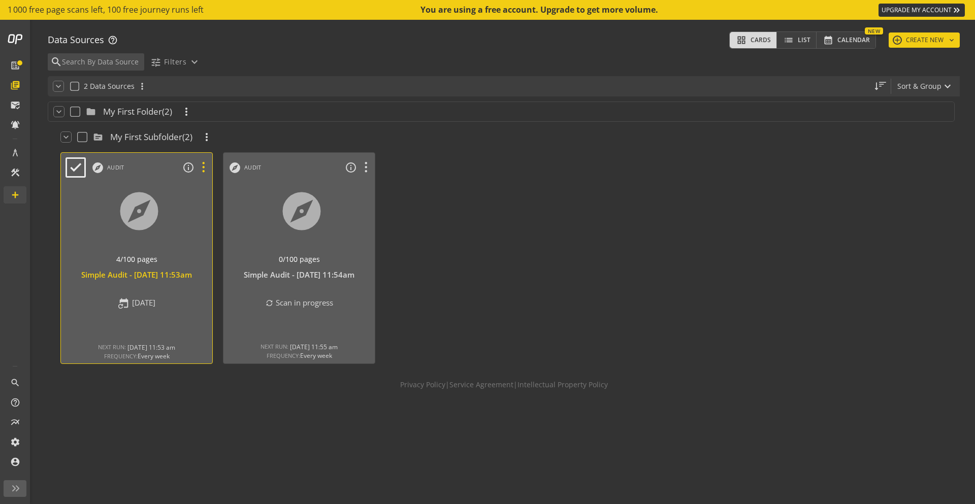
click at [204, 166] on icon at bounding box center [204, 167] width 18 height 13
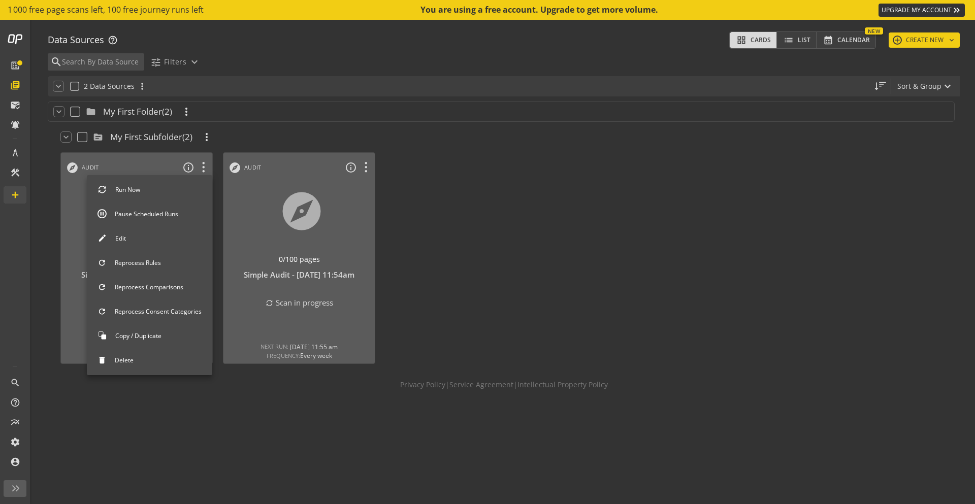
click at [135, 358] on button "Delete" at bounding box center [149, 360] width 125 height 21
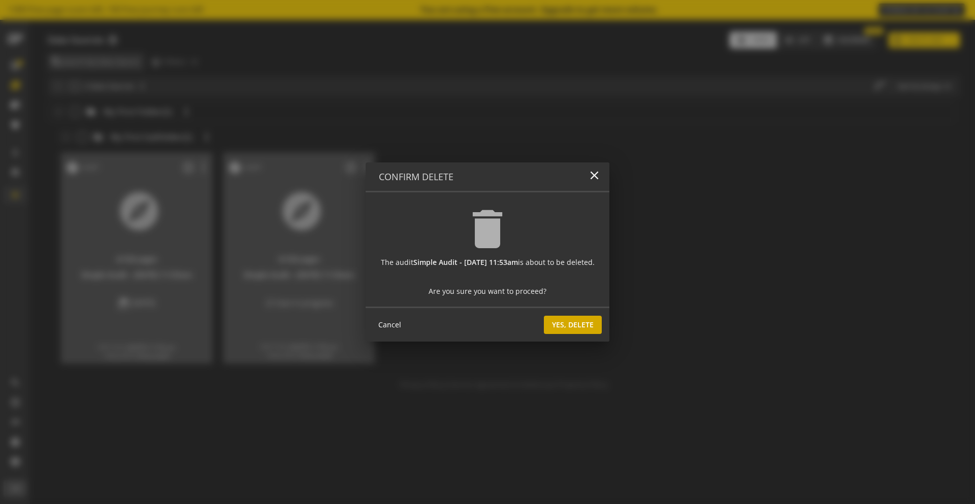
click at [592, 325] on span "Yes, Delete" at bounding box center [573, 325] width 42 height 18
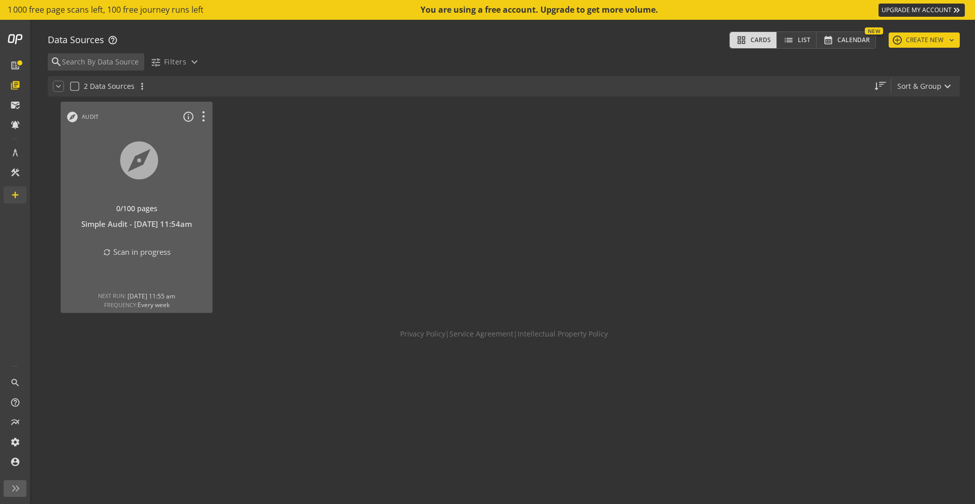
drag, startPoint x: 549, startPoint y: 277, endPoint x: 400, endPoint y: 272, distance: 148.9
click at [548, 277] on div at bounding box center [624, 208] width 163 height 222
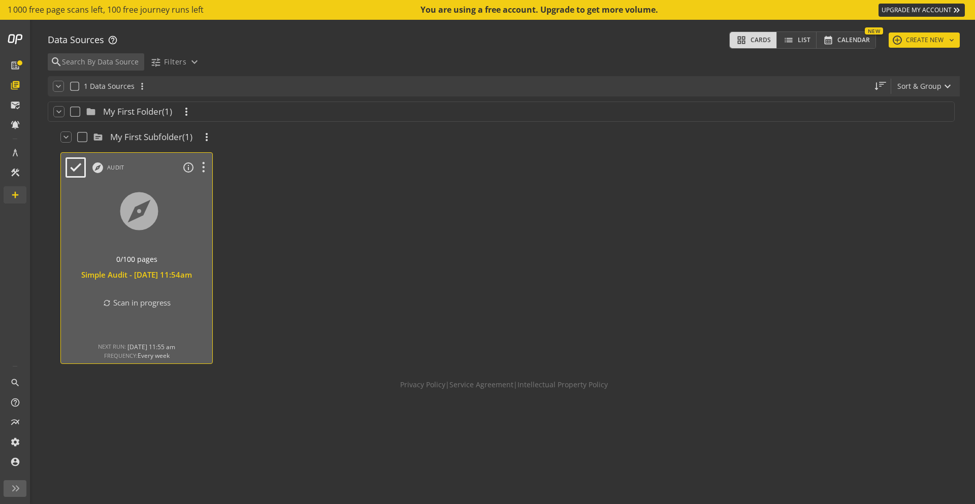
click at [150, 226] on div at bounding box center [136, 223] width 159 height 85
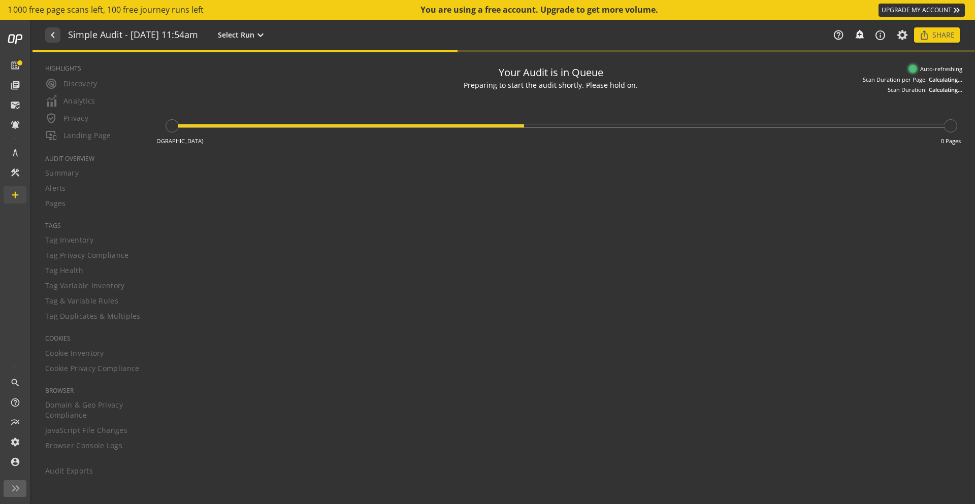
type textarea "Notes can include: -a description of what this audit is validating -changes in …"
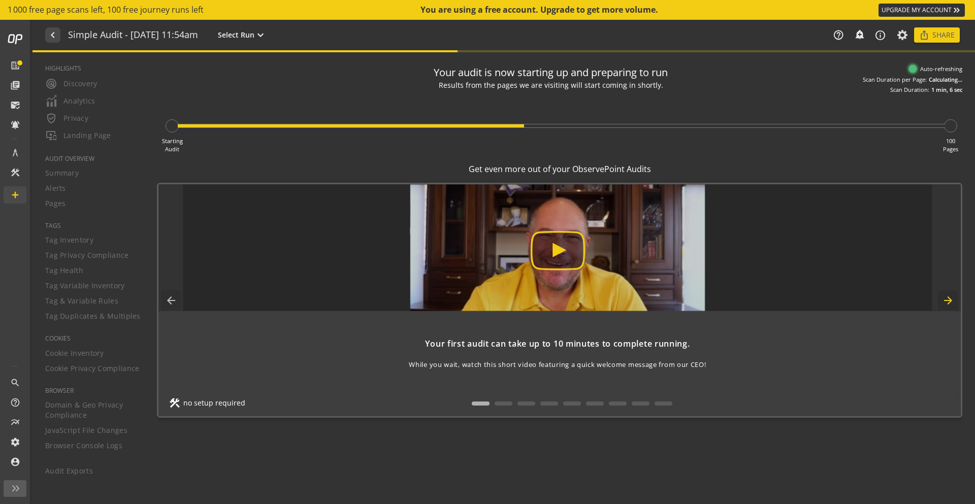
click at [952, 299] on mat-icon "arrow_forward" at bounding box center [948, 301] width 20 height 20
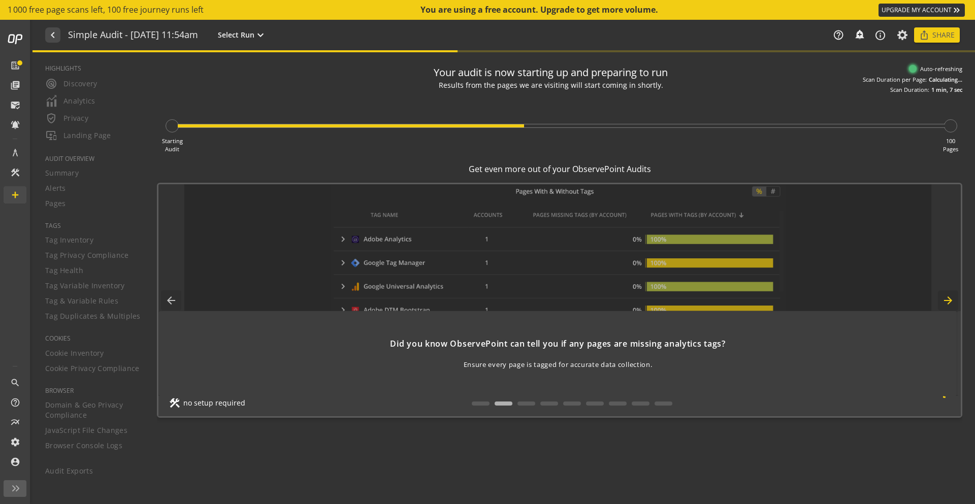
click at [952, 299] on mat-icon "arrow_forward" at bounding box center [948, 301] width 20 height 20
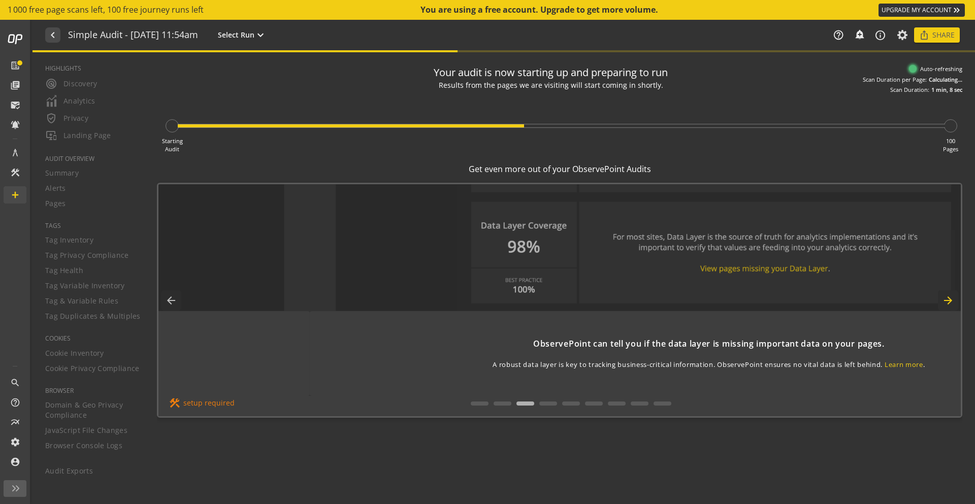
click at [952, 299] on mat-icon "arrow_forward" at bounding box center [948, 301] width 20 height 20
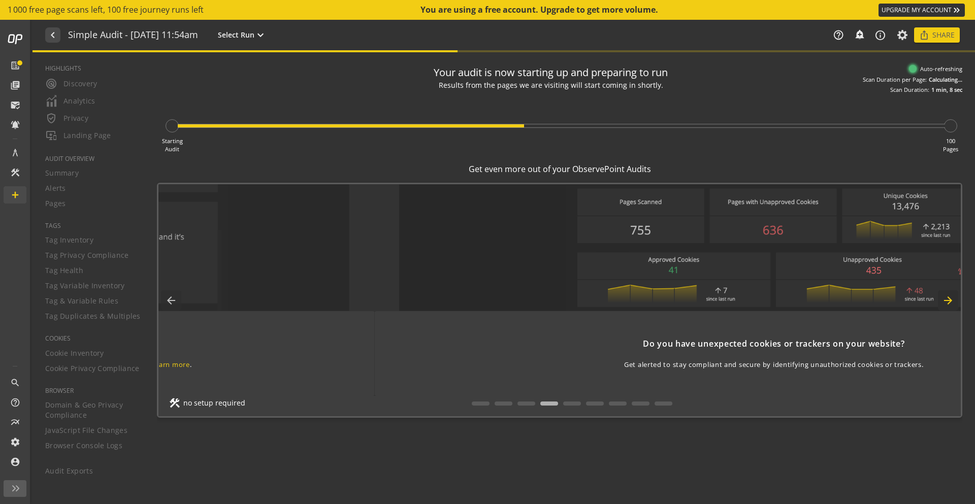
click at [952, 299] on mat-icon "arrow_forward" at bounding box center [948, 301] width 20 height 20
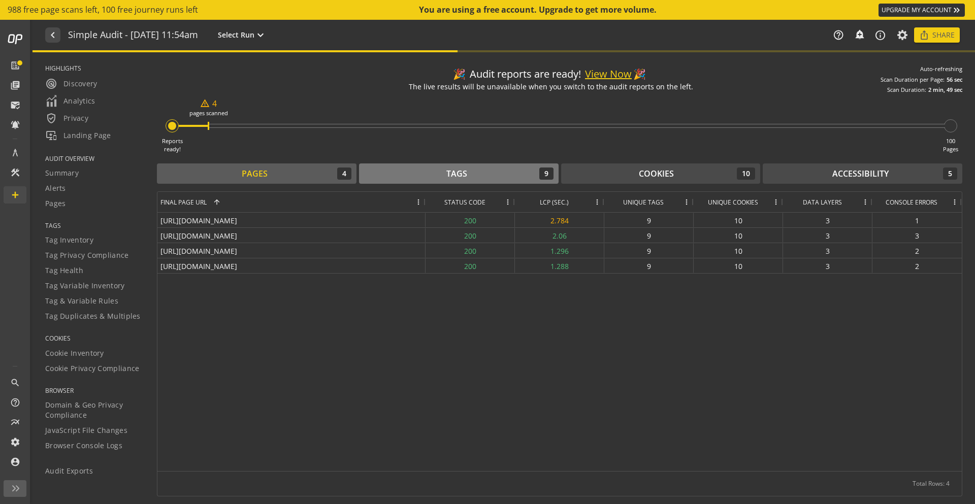
click at [434, 171] on div "Tags 9" at bounding box center [458, 174] width 189 height 12
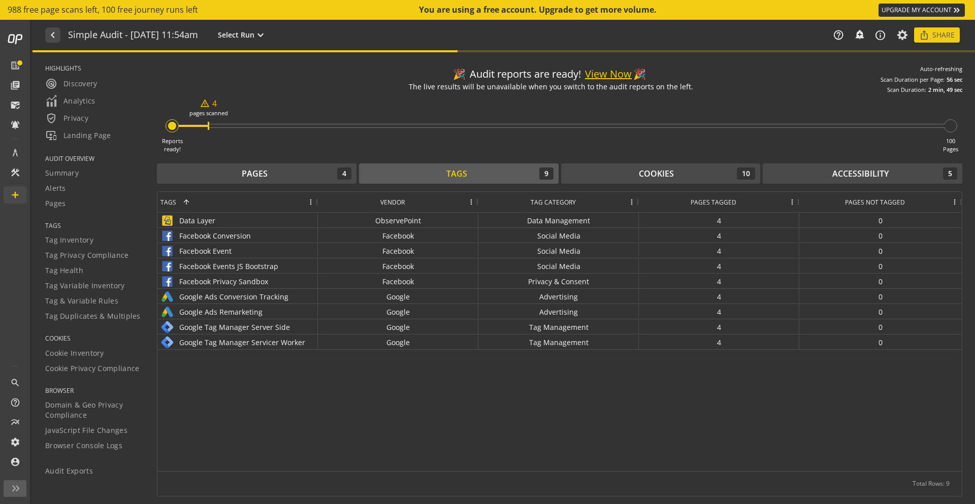
drag, startPoint x: 324, startPoint y: 405, endPoint x: 322, endPoint y: 399, distance: 5.9
click at [323, 404] on div "Data Layer ObservePoint Data Management 4 0 Facebook Conversion Facebook Social…" at bounding box center [559, 342] width 805 height 259
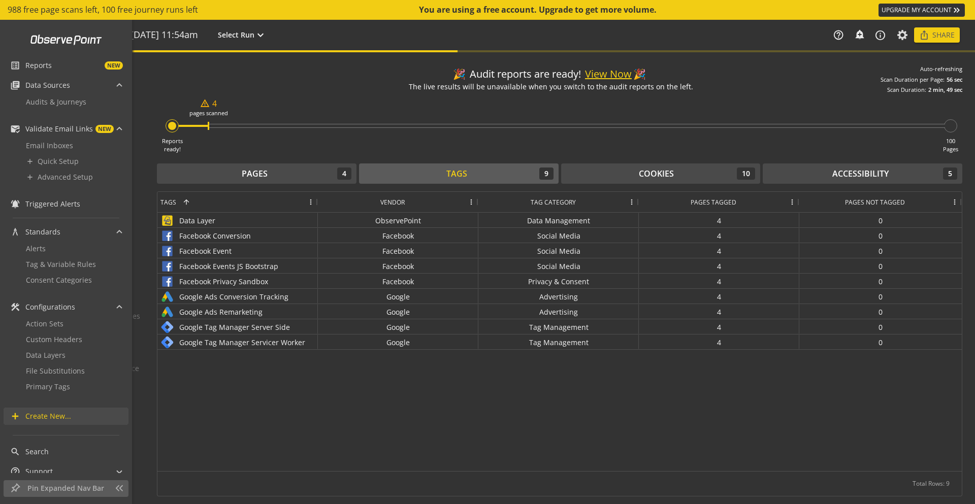
click at [43, 421] on span "Create New..." at bounding box center [48, 416] width 46 height 10
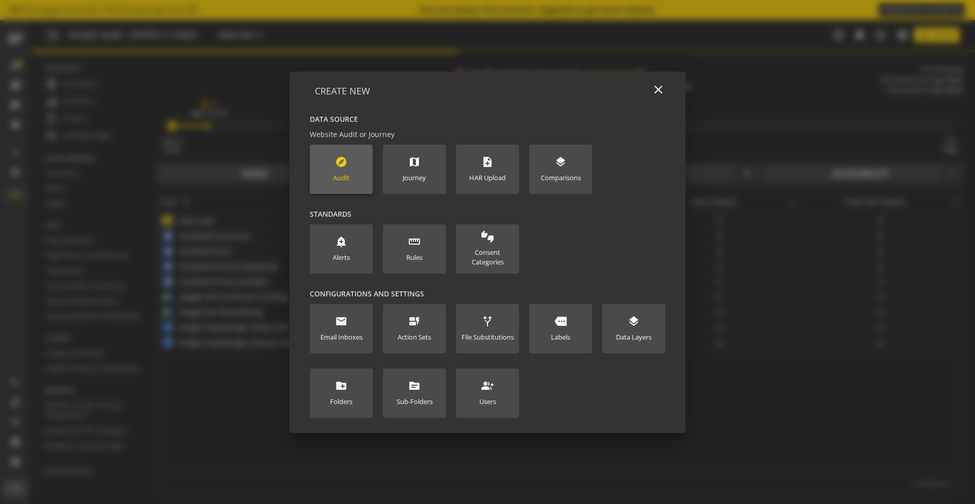
click at [350, 161] on new-data-option "explore Audit" at bounding box center [341, 169] width 63 height 49
click at [329, 159] on new-data-option "explore Audit" at bounding box center [341, 169] width 63 height 49
click at [354, 166] on new-data-option "explore Audit" at bounding box center [341, 169] width 63 height 49
click at [336, 177] on div "Audit" at bounding box center [341, 178] width 16 height 10
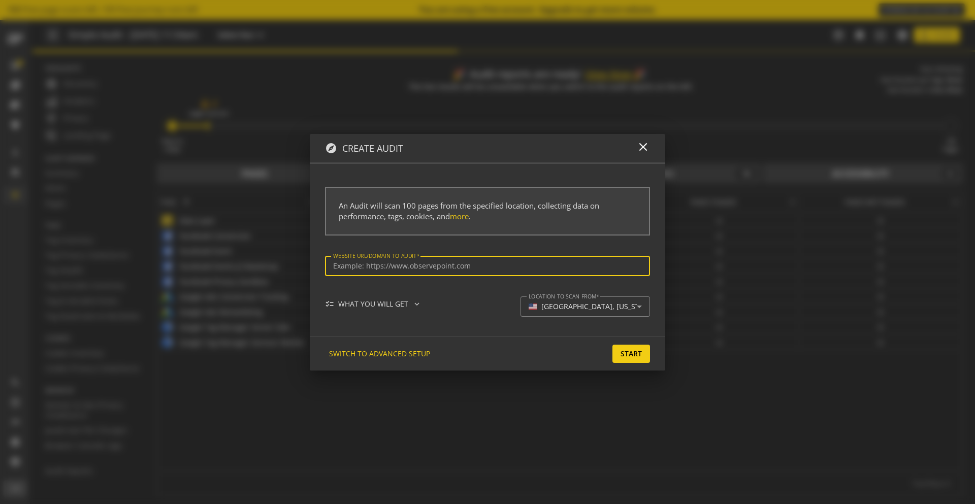
click at [498, 348] on div "SWITCH TO ADVANCED SETUP Start" at bounding box center [488, 354] width 356 height 34
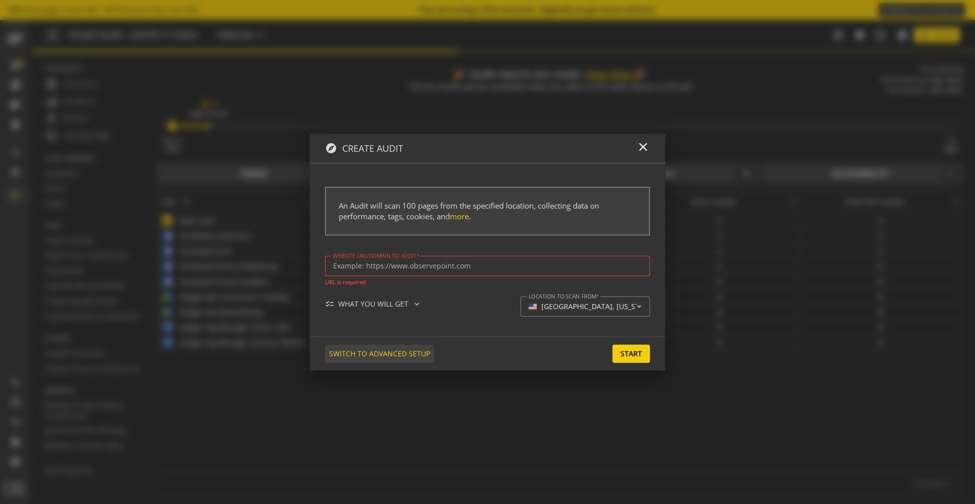
click at [404, 364] on span at bounding box center [379, 354] width 109 height 24
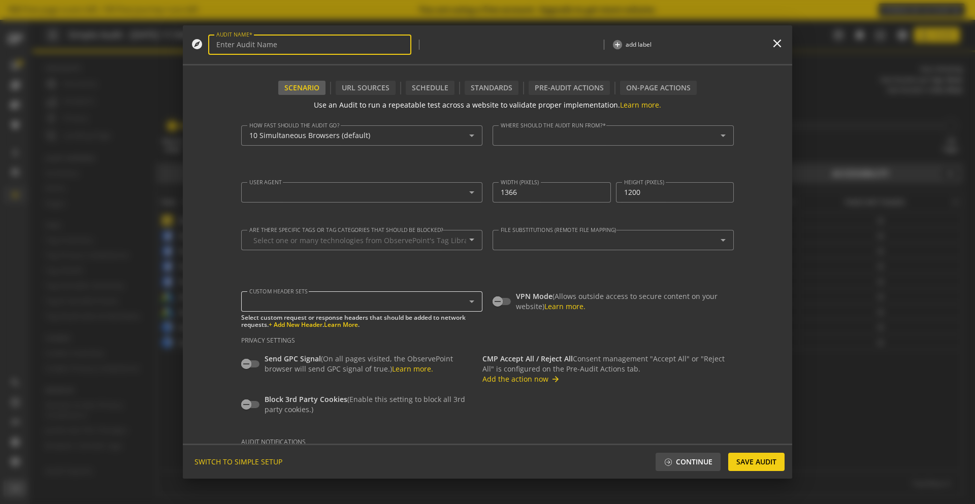
type textarea "[EMAIL_ADDRESS][DOMAIN_NAME]"
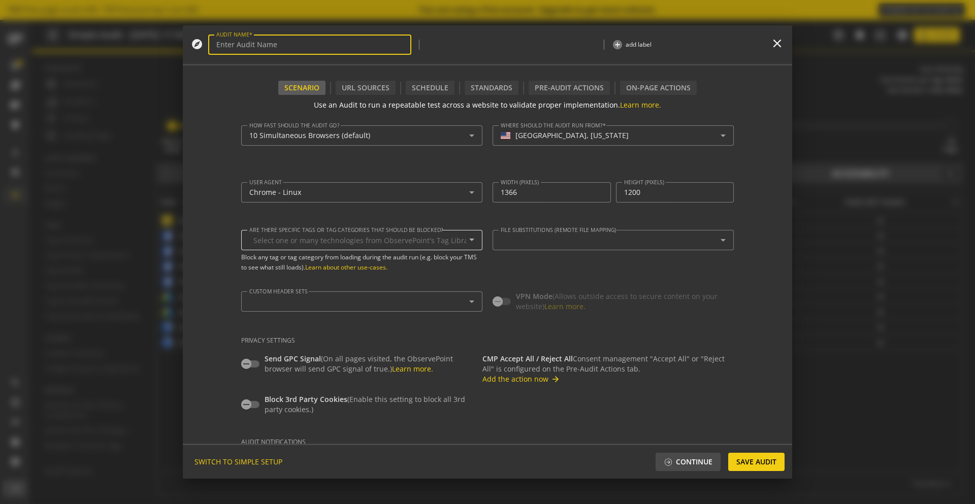
type input "Simple Audit - [DATE] 12:05pm"
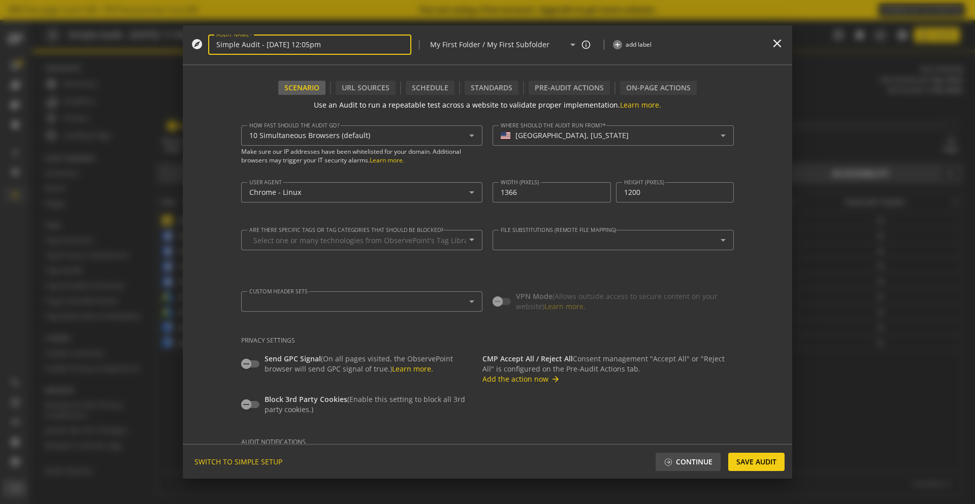
click at [333, 167] on div "How fast should the audit go? 10 Simultaneous Browsers (default) Make sure our …" at bounding box center [361, 148] width 241 height 47
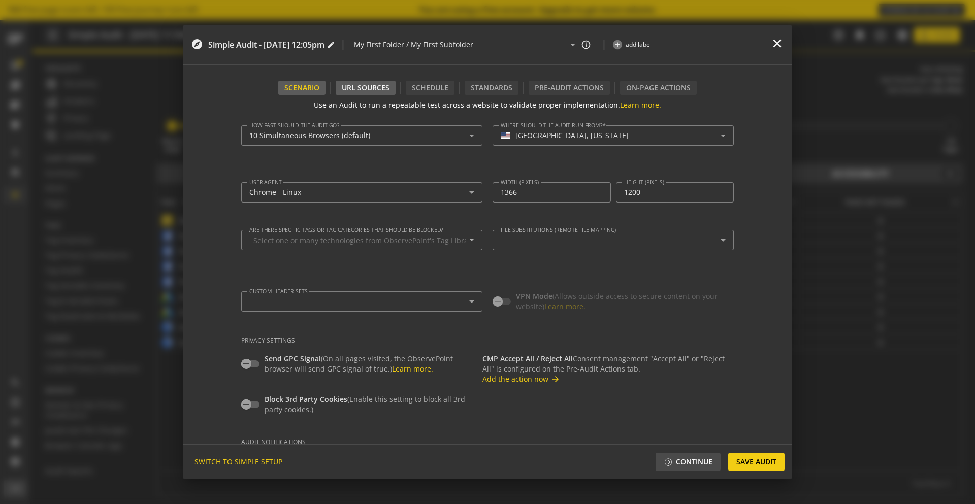
click at [366, 86] on div "URL Sources" at bounding box center [366, 88] width 60 height 14
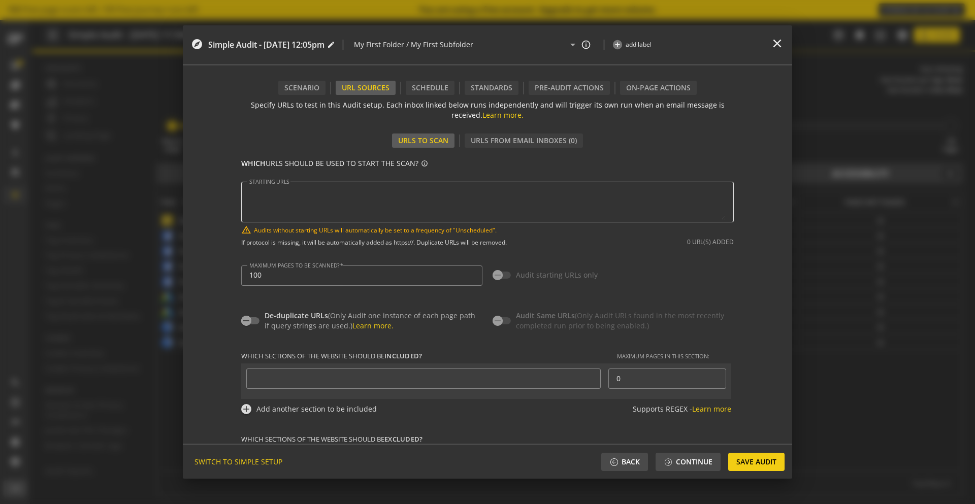
click at [361, 196] on textarea "STARTING URLS" at bounding box center [487, 202] width 476 height 36
paste textarea "gtag( GTM- UA- G- AW- analytics.js [DOMAIN_NAME] [DOMAIN_NAME] [DOMAIN_NAME]"
type textarea "gtag( GTM- UA- G- AW- analytics.js [DOMAIN_NAME] [DOMAIN_NAME] [DOMAIN_NAME]"
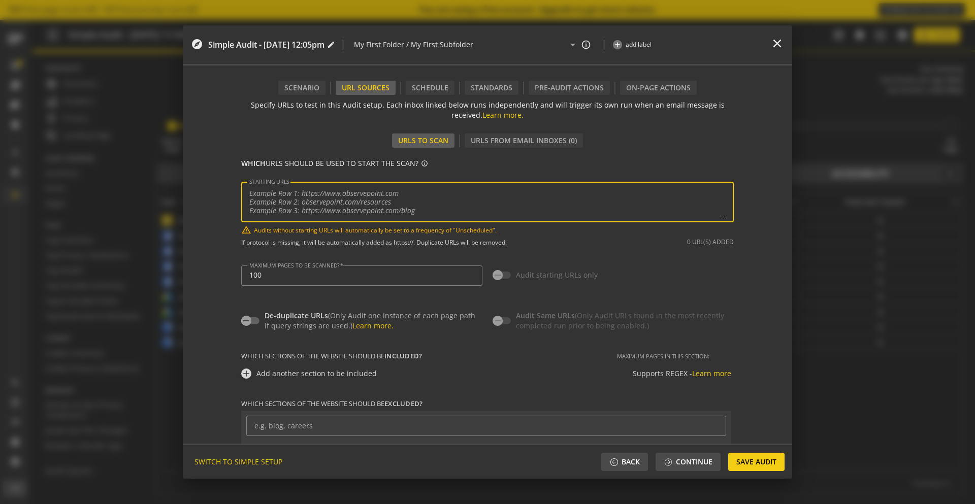
click at [353, 199] on textarea "STARTING URLS" at bounding box center [487, 202] width 476 height 36
click at [351, 199] on textarea "STARTING URLS" at bounding box center [487, 202] width 476 height 36
paste textarea "[URL][DOMAIN_NAME] [URL][DOMAIN_NAME] [URL][DOMAIN_NAME] [URL][DOMAIN_NAME] [UR…"
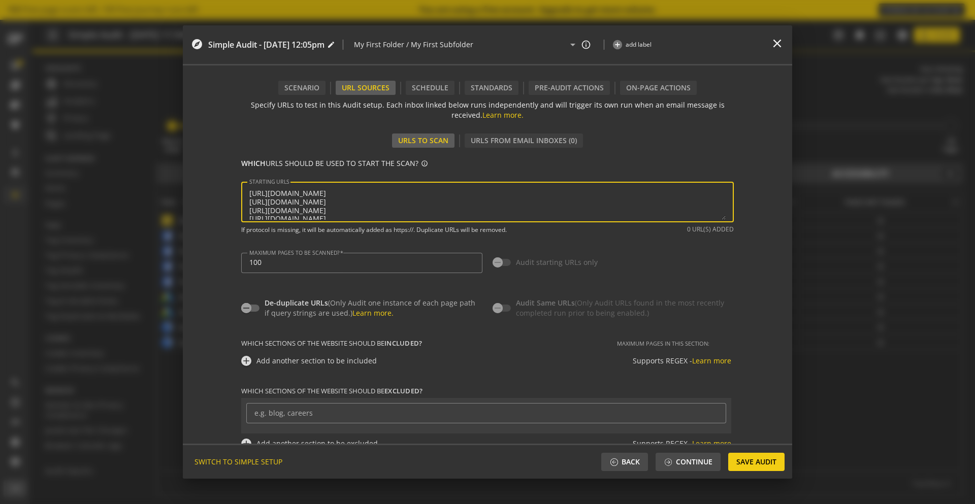
scroll to position [174, 0]
type textarea "[URL][DOMAIN_NAME] [URL][DOMAIN_NAME] [URL][DOMAIN_NAME] [URL][DOMAIN_NAME] [UR…"
click at [346, 265] on input "100" at bounding box center [361, 263] width 225 height 9
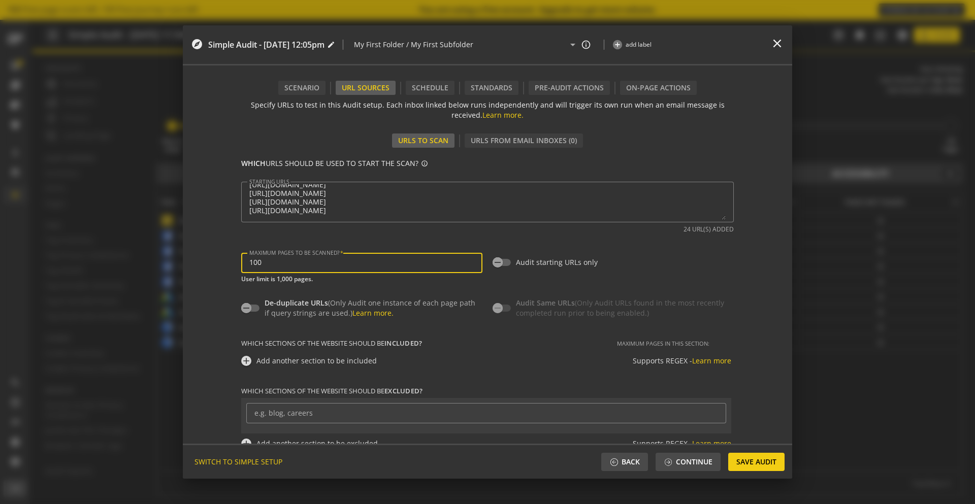
scroll to position [128, 0]
type input "10"
click at [363, 284] on div "De-duplicate URLs (Only Audit one instance of each page path if query strings a…" at bounding box center [487, 301] width 493 height 36
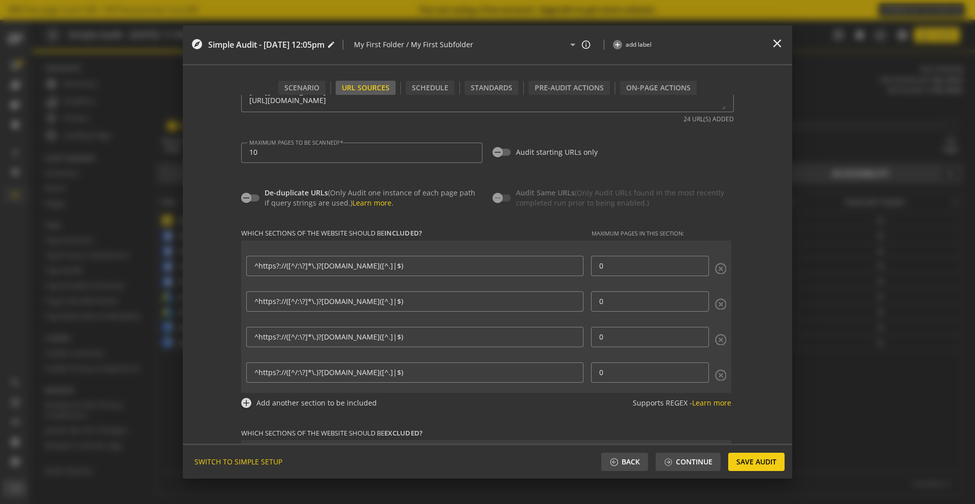
scroll to position [168, 0]
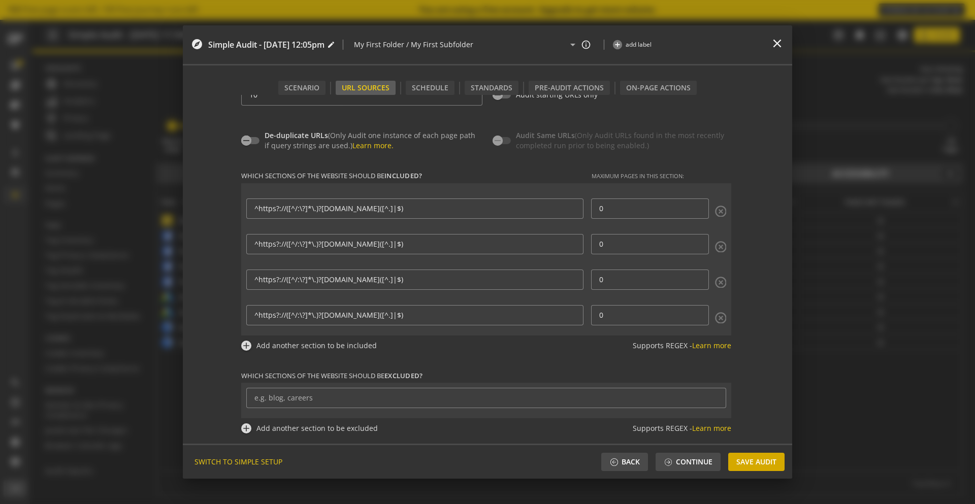
click at [763, 463] on span "Save Audit" at bounding box center [757, 462] width 40 height 18
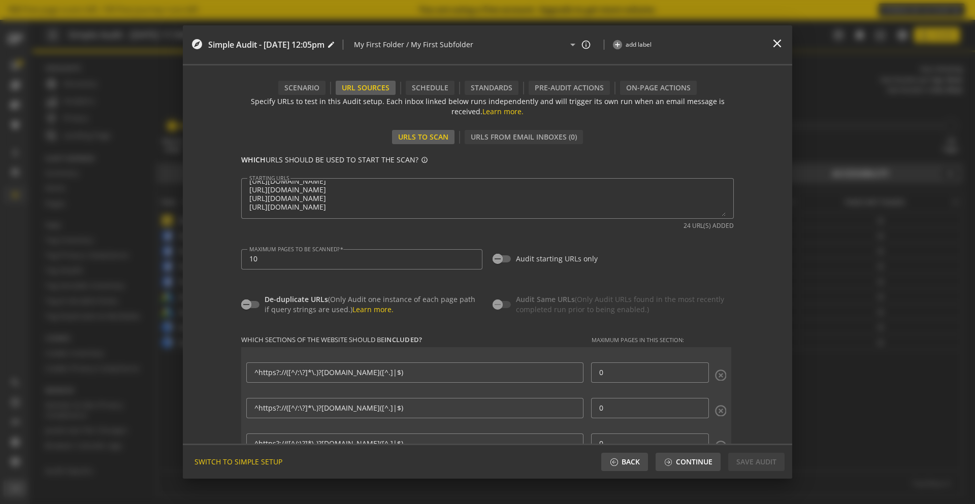
scroll to position [0, 0]
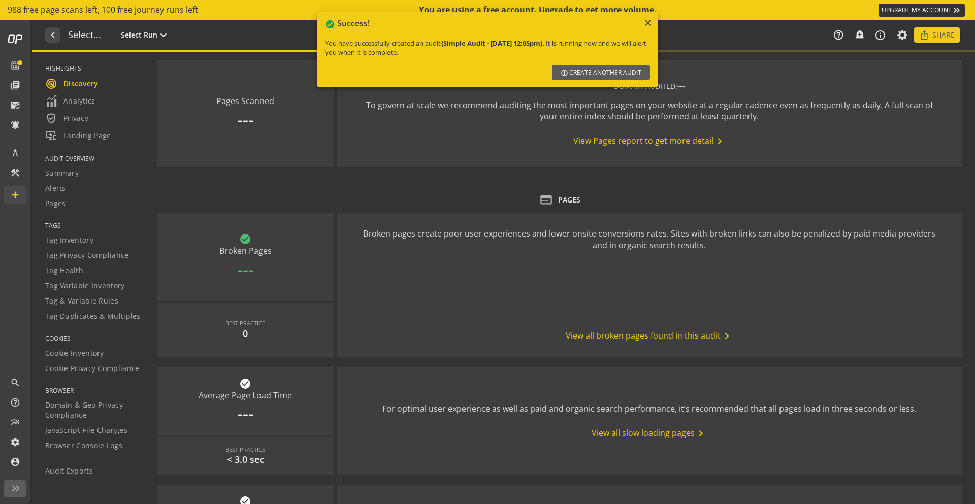
type textarea "Notes can include: -a description of what this audit is validating -changes in …"
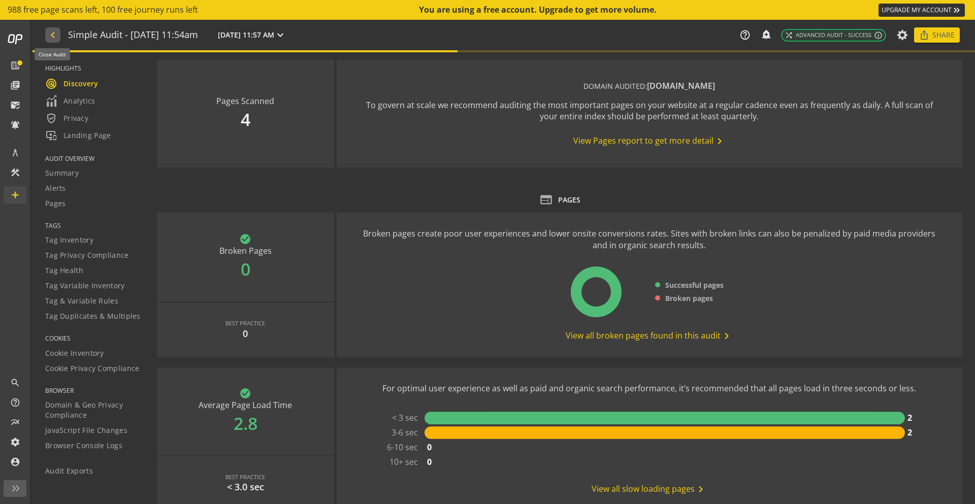
click at [55, 36] on mat-icon "navigate_before" at bounding box center [52, 35] width 11 height 12
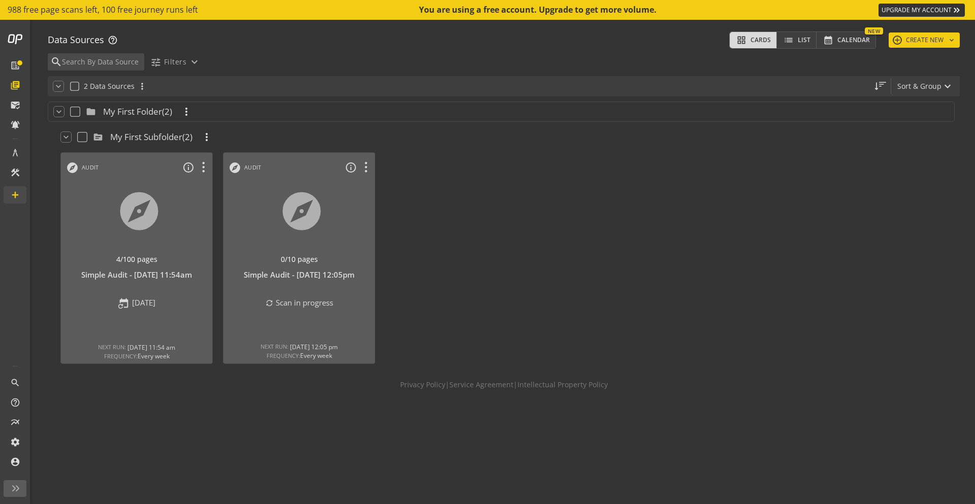
click at [485, 252] on div at bounding box center [461, 258] width 163 height 222
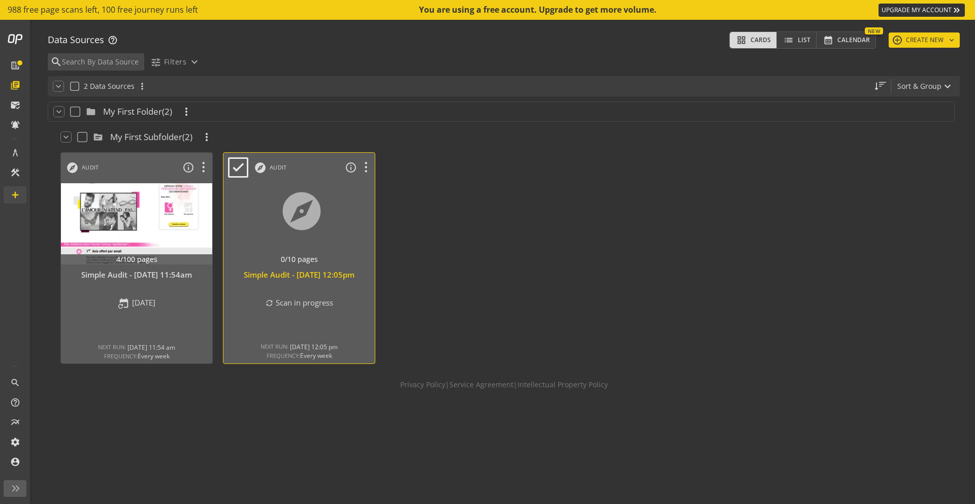
click at [272, 276] on div "Simple Audit - [DATE] 12:05pm" at bounding box center [299, 275] width 141 height 11
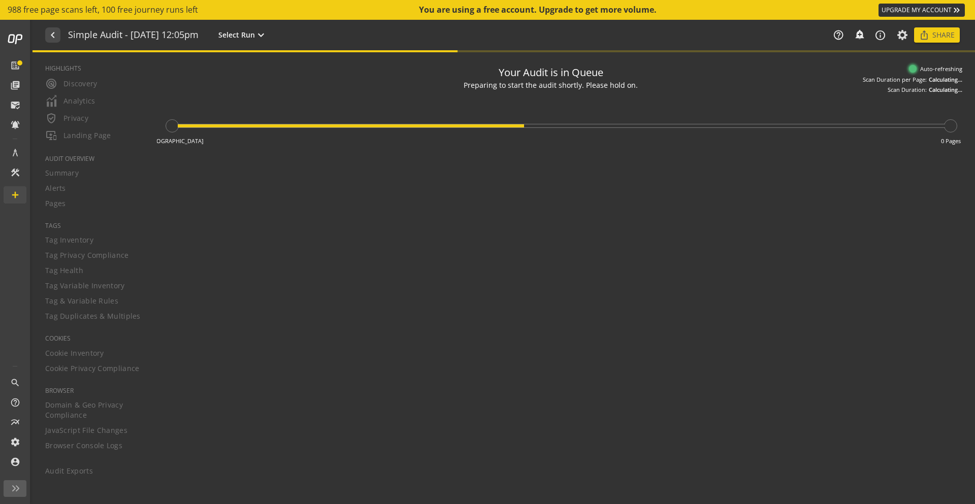
type textarea "Notes can include: -a description of what this audit is validating -changes in …"
